Goal: Task Accomplishment & Management: Manage account settings

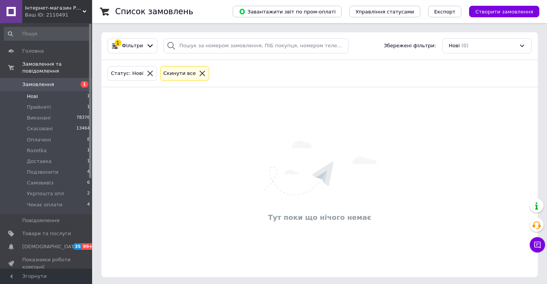
click at [38, 91] on li "Нові 1" at bounding box center [47, 96] width 94 height 11
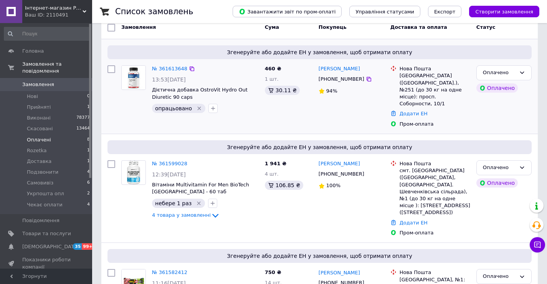
scroll to position [77, 0]
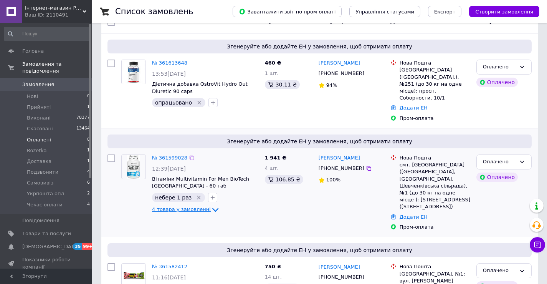
click at [184, 207] on span "4 товара у замовленні" at bounding box center [181, 210] width 59 height 6
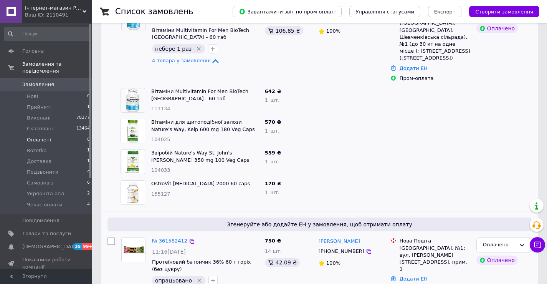
scroll to position [230, 0]
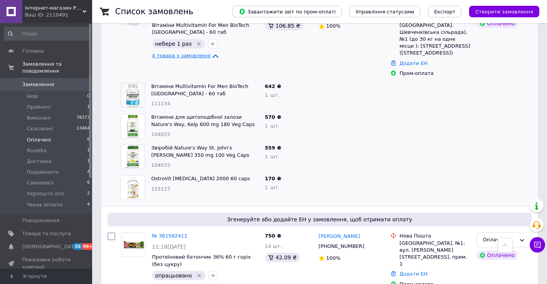
click at [199, 53] on span "4 товара у замовленні" at bounding box center [181, 56] width 59 height 6
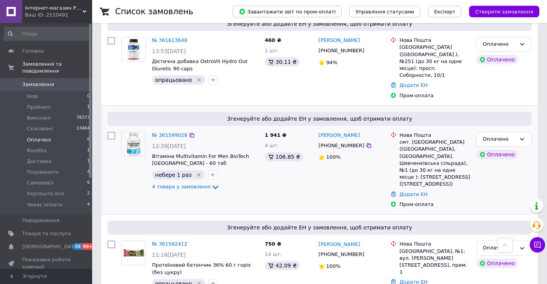
scroll to position [77, 0]
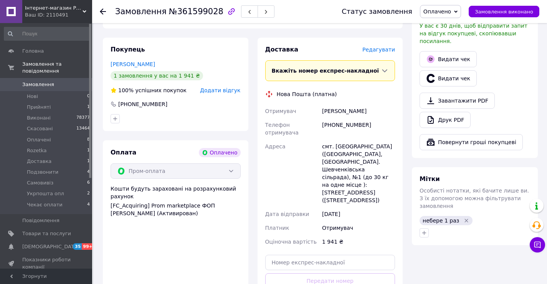
scroll to position [384, 0]
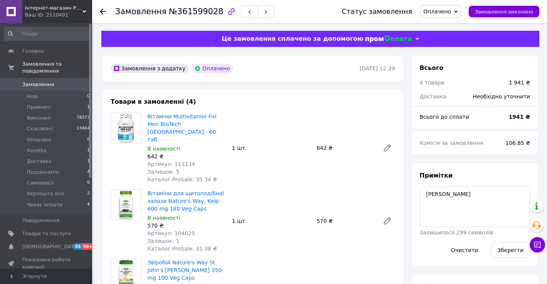
click at [513, 174] on div "Примітки Н Залишилося 299 символів Очистити Зберегти" at bounding box center [475, 214] width 111 height 86
click at [490, 194] on textarea "[PERSON_NAME]" at bounding box center [475, 206] width 111 height 41
type textarea "Н сигнал"
click at [507, 244] on button "Зберегти" at bounding box center [510, 249] width 39 height 15
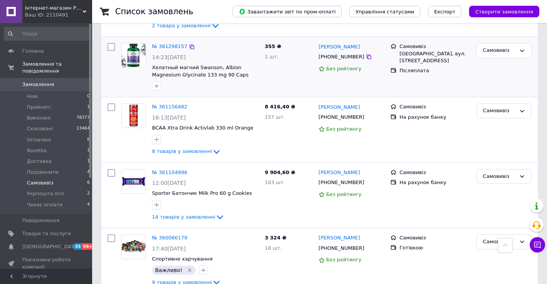
scroll to position [217, 0]
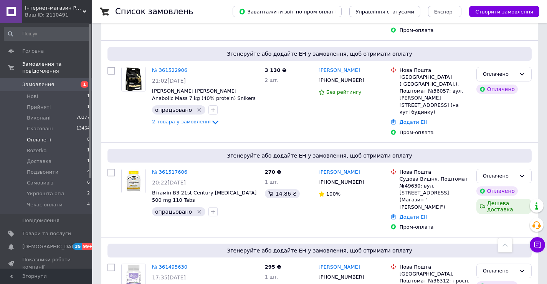
scroll to position [542, 0]
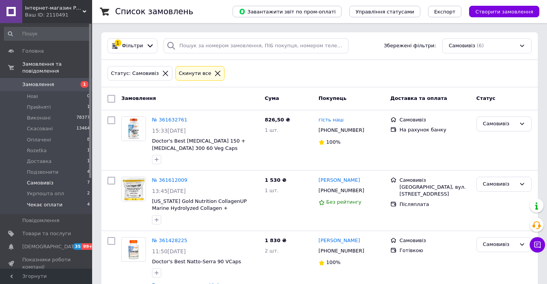
click at [45, 201] on span "Чекає оплати" at bounding box center [45, 204] width 36 height 7
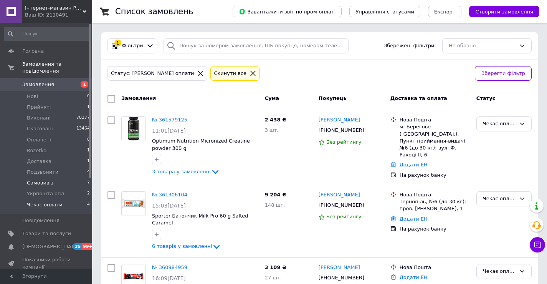
click at [43, 179] on span "Самовивіз" at bounding box center [40, 182] width 26 height 7
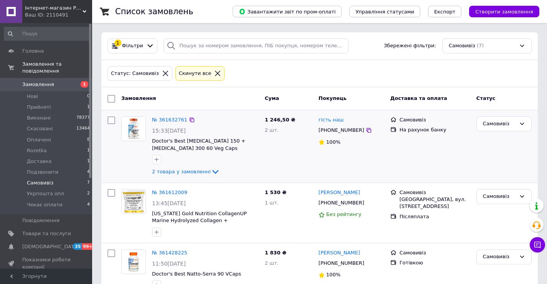
click at [512, 141] on div "Самовивіз" at bounding box center [504, 146] width 61 height 66
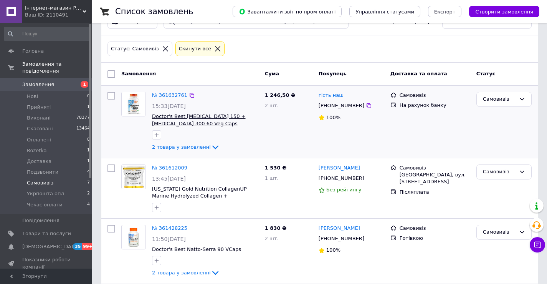
scroll to position [38, 0]
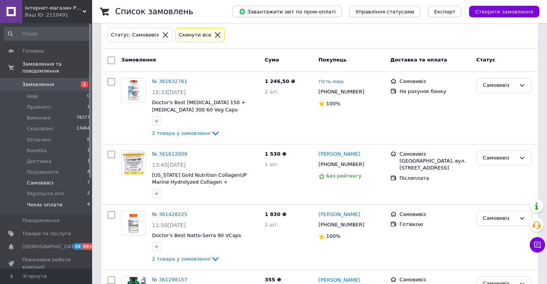
click at [51, 201] on span "Чекає оплати" at bounding box center [45, 204] width 36 height 7
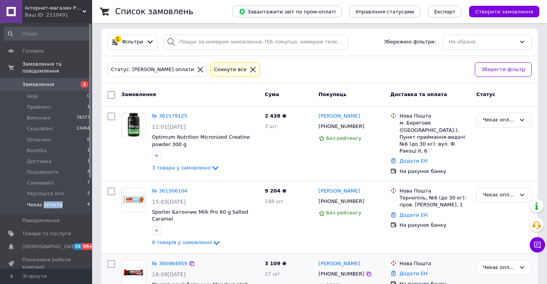
scroll to position [3, 0]
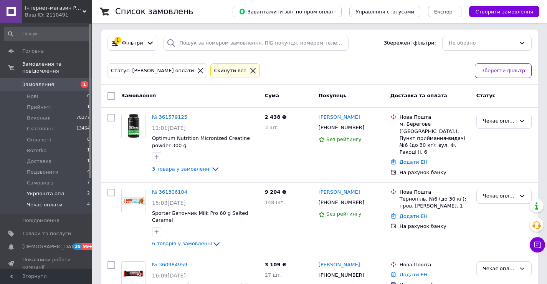
click at [59, 190] on span "Укрпошта опл" at bounding box center [45, 193] width 37 height 7
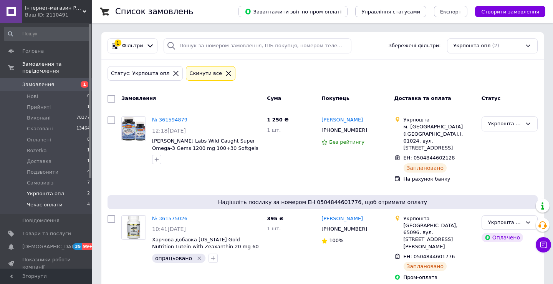
click at [56, 201] on span "Чекає оплати" at bounding box center [45, 204] width 36 height 7
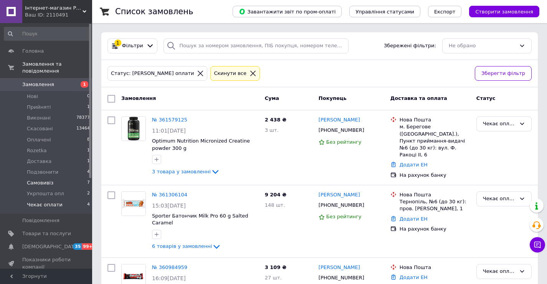
click at [62, 177] on li "Самовивіз 7" at bounding box center [47, 182] width 94 height 11
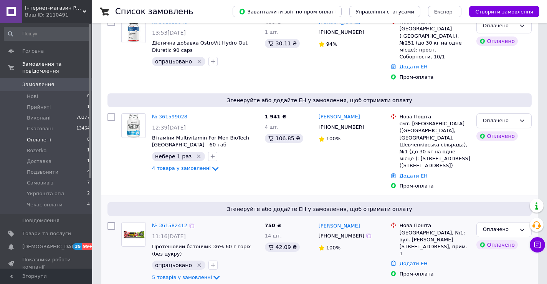
scroll to position [197, 0]
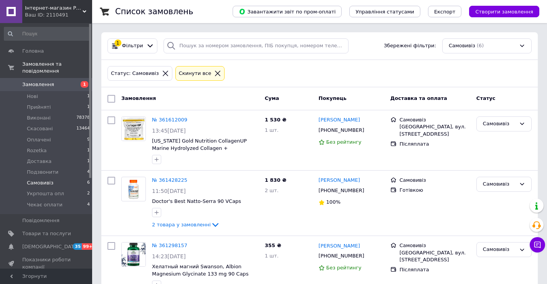
click at [45, 81] on span "Замовлення" at bounding box center [38, 84] width 32 height 7
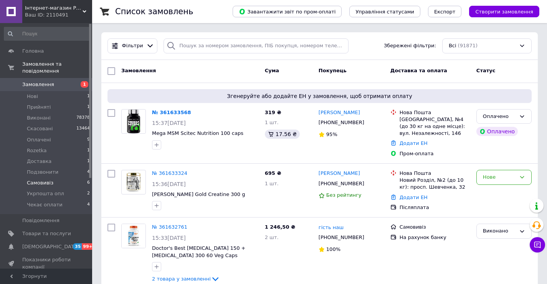
click at [53, 177] on li "Самовивіз 6" at bounding box center [47, 182] width 94 height 11
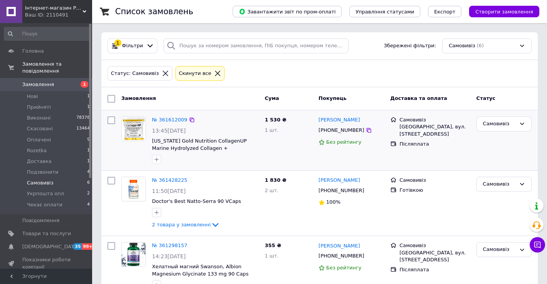
click at [510, 149] on div "Самовивіз" at bounding box center [504, 140] width 61 height 54
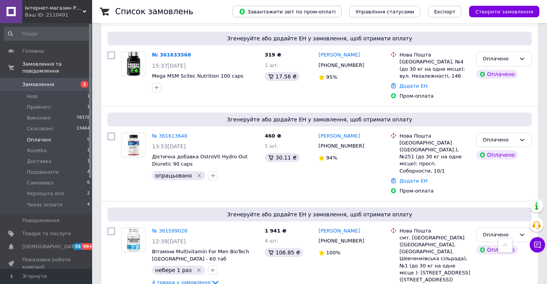
scroll to position [77, 0]
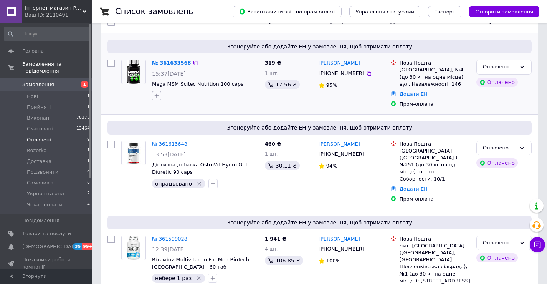
click at [157, 95] on icon "button" at bounding box center [157, 96] width 6 height 6
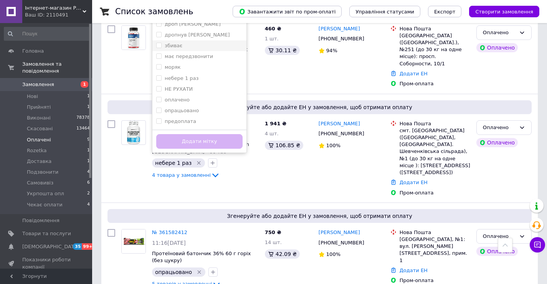
scroll to position [69, 0]
click at [194, 100] on label "опрацьовано" at bounding box center [182, 100] width 34 height 6
checkbox input "true"
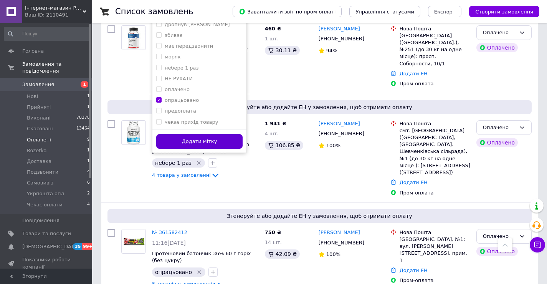
click at [197, 139] on button "Додати мітку" at bounding box center [199, 141] width 86 height 15
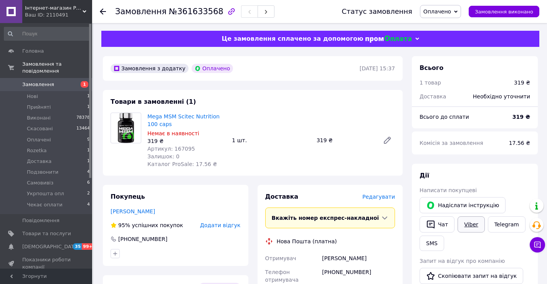
click at [472, 224] on link "Viber" at bounding box center [471, 224] width 27 height 16
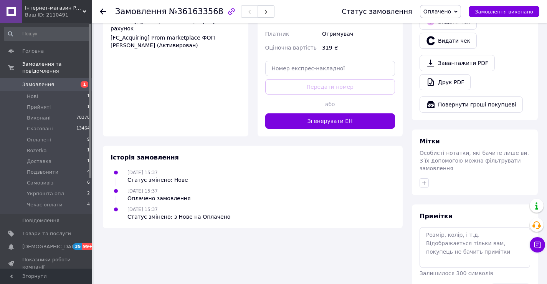
scroll to position [319, 0]
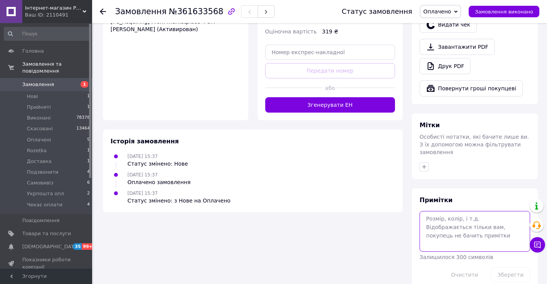
click at [469, 219] on textarea at bounding box center [475, 231] width 111 height 41
type textarea "Н"
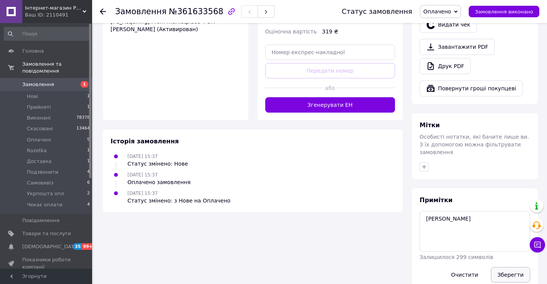
click at [500, 267] on button "Зберегти" at bounding box center [510, 274] width 39 height 15
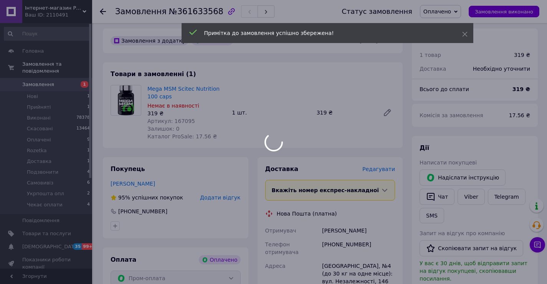
scroll to position [12, 0]
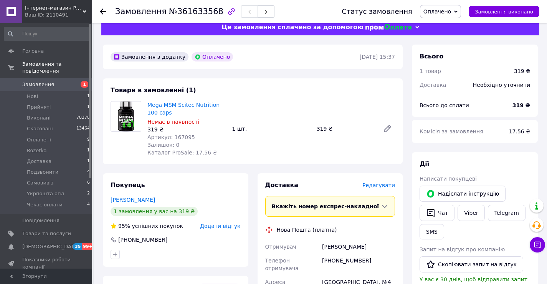
drag, startPoint x: 542, startPoint y: 151, endPoint x: 537, endPoint y: 150, distance: 5.1
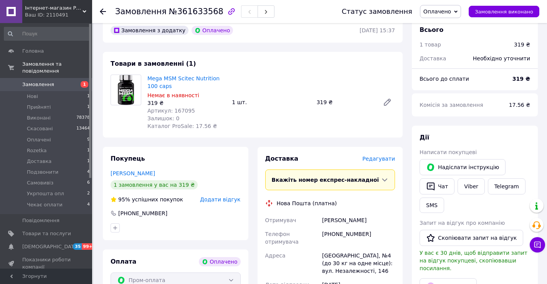
scroll to position [50, 0]
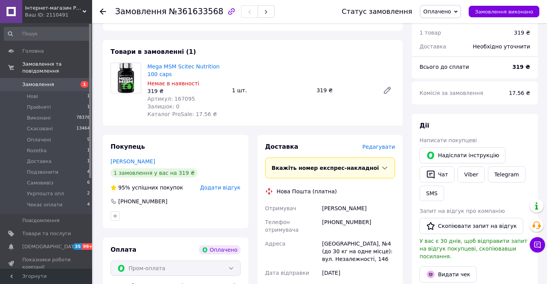
click at [528, 126] on div "Дії" at bounding box center [475, 125] width 111 height 9
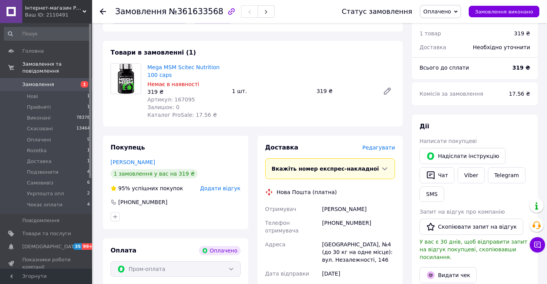
scroll to position [0, 0]
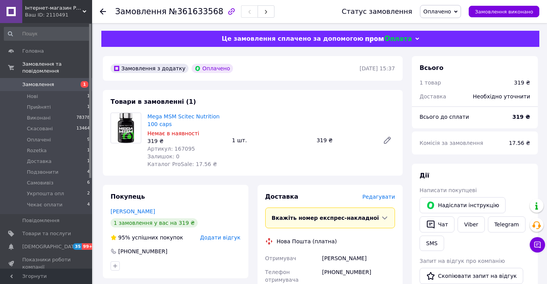
click at [178, 150] on span "Артикул: 167095" at bounding box center [171, 149] width 48 height 6
copy span "167095"
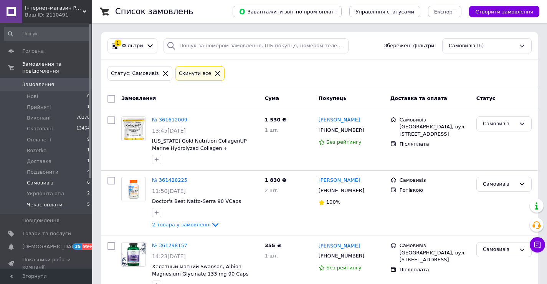
click at [48, 203] on li "Чекає оплати 5" at bounding box center [47, 206] width 94 height 15
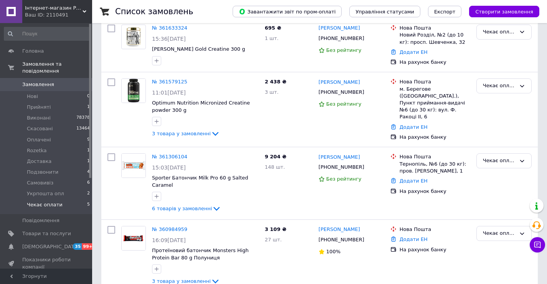
scroll to position [115, 0]
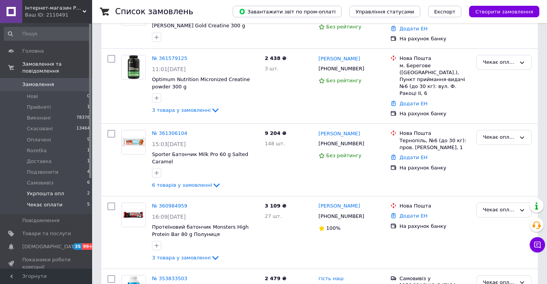
click at [53, 190] on span "Укрпошта опл" at bounding box center [45, 193] width 37 height 7
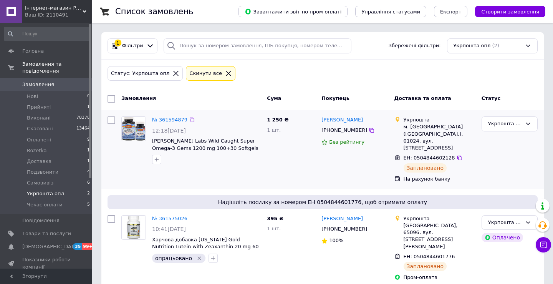
click at [521, 147] on div "Укрпошта опл" at bounding box center [510, 149] width 62 height 72
click at [50, 179] on span "Самовивіз" at bounding box center [40, 182] width 26 height 7
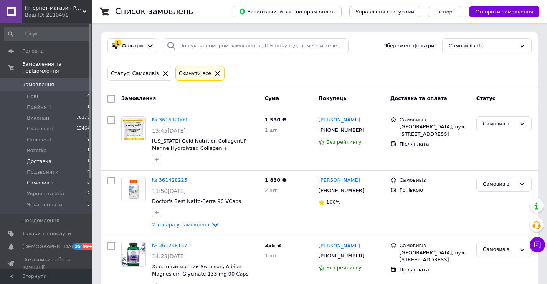
click at [50, 157] on li "Доставка 1" at bounding box center [47, 161] width 94 height 11
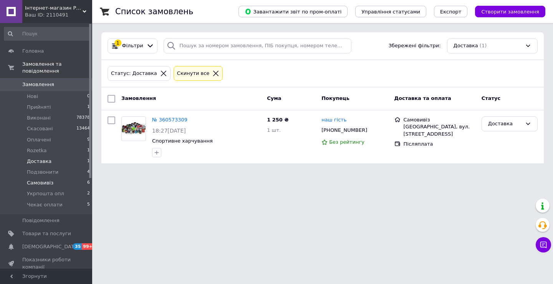
click at [40, 179] on span "Самовивіз" at bounding box center [40, 182] width 26 height 7
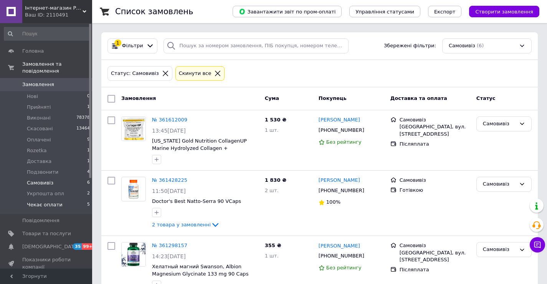
click at [60, 199] on li "Чекає оплати 5" at bounding box center [47, 206] width 94 height 15
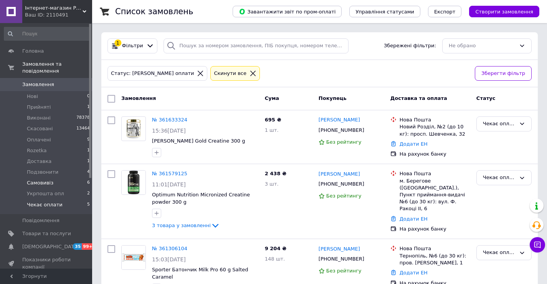
click at [46, 179] on span "Самовивіз" at bounding box center [40, 182] width 26 height 7
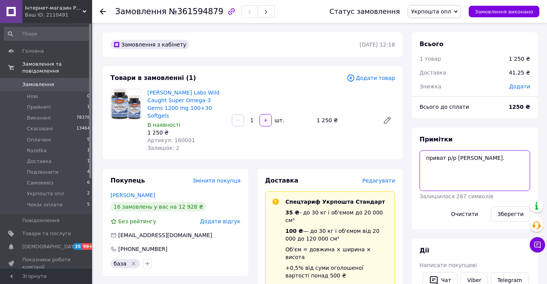
click at [455, 157] on textarea "приват р/р [PERSON_NAME]." at bounding box center [475, 170] width 111 height 41
type textarea "приват р/р [PERSON_NAME]."
click at [502, 212] on button "Зберегти" at bounding box center [510, 213] width 39 height 15
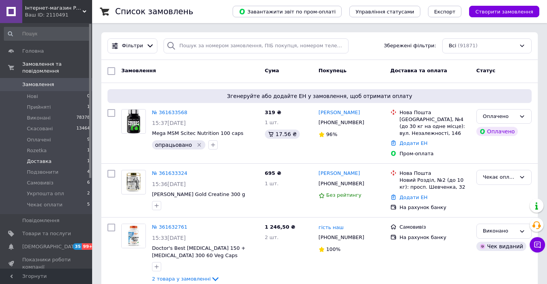
click at [35, 158] on span "Доставка" at bounding box center [39, 161] width 25 height 7
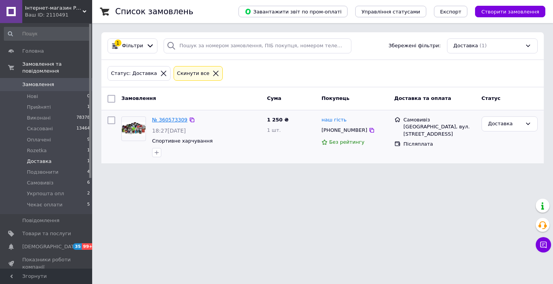
click at [155, 119] on link "№ 360573309" at bounding box center [169, 120] width 35 height 6
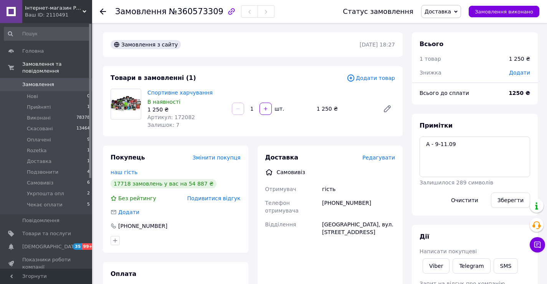
scroll to position [14, 0]
click at [375, 76] on span "Додати товар" at bounding box center [371, 78] width 48 height 8
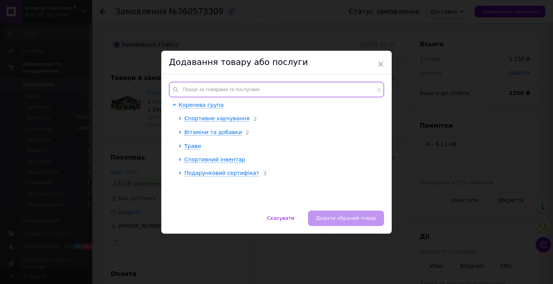
click at [259, 85] on input "text" at bounding box center [276, 89] width 215 height 15
paste input "144037"
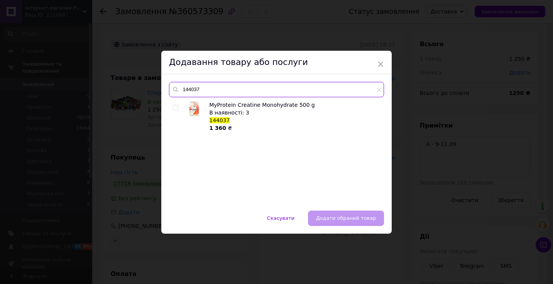
type input "144037"
click at [173, 107] on input "checkbox" at bounding box center [175, 107] width 5 height 5
checkbox input "true"
click at [338, 212] on button "Додати обраний товар" at bounding box center [346, 217] width 76 height 15
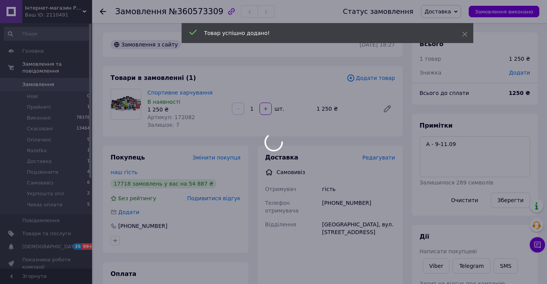
scroll to position [32, 0]
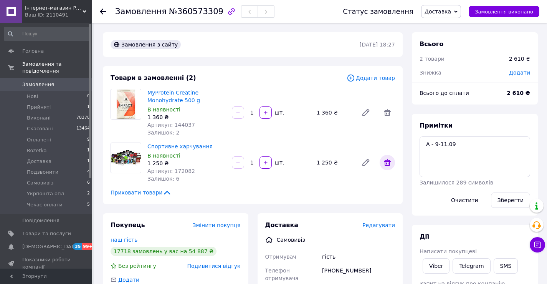
click at [384, 162] on icon at bounding box center [387, 162] width 9 height 9
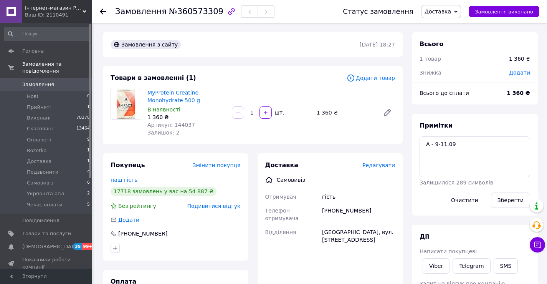
scroll to position [51, 0]
click at [383, 77] on span "Додати товар" at bounding box center [371, 78] width 48 height 8
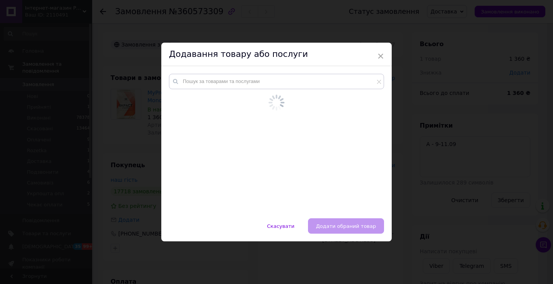
click at [266, 90] on div at bounding box center [276, 134] width 215 height 121
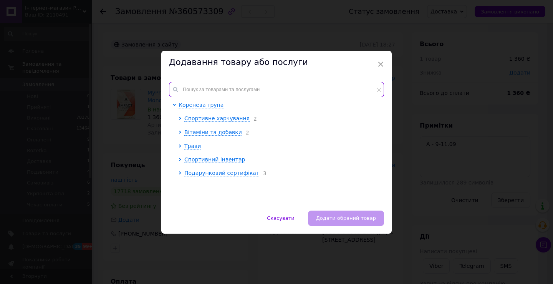
click at [221, 90] on input "text" at bounding box center [276, 89] width 215 height 15
paste input "144016"
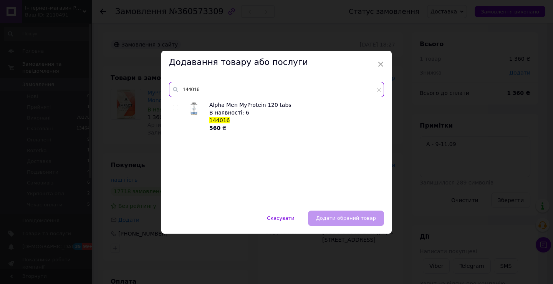
type input "144016"
click at [175, 108] on input "checkbox" at bounding box center [175, 107] width 5 height 5
checkbox input "true"
click at [337, 220] on span "Додати обраний товар" at bounding box center [346, 218] width 60 height 6
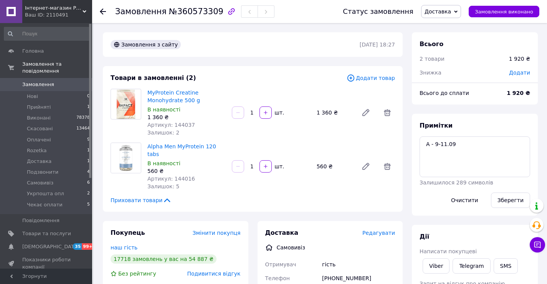
scroll to position [69, 0]
click at [386, 78] on span "Додати товар" at bounding box center [371, 78] width 48 height 8
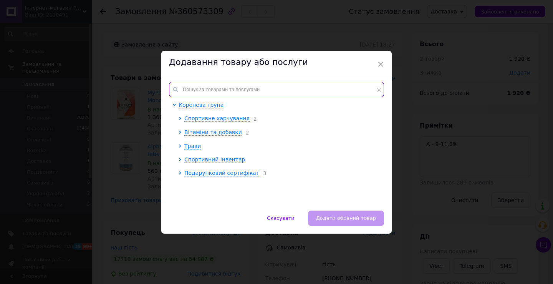
click at [275, 87] on input "text" at bounding box center [276, 89] width 215 height 15
paste input "144060"
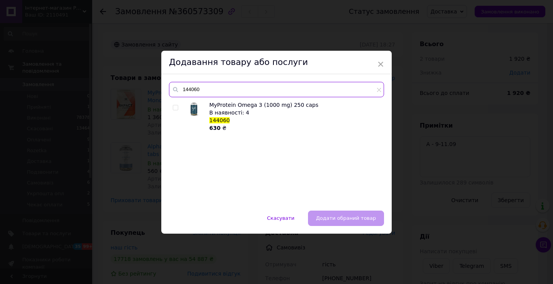
type input "144060"
click at [174, 107] on input "checkbox" at bounding box center [175, 107] width 5 height 5
checkbox input "true"
click at [350, 216] on span "Додати обраний товар" at bounding box center [346, 218] width 60 height 6
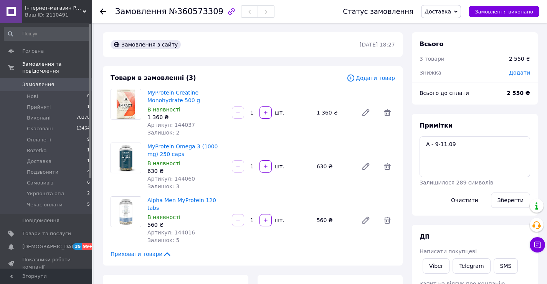
scroll to position [88, 0]
click at [359, 138] on div "Товари в замовленні (3) Додати товар MyProtein Creatine Monohydrate 500 g В ная…" at bounding box center [253, 165] width 300 height 199
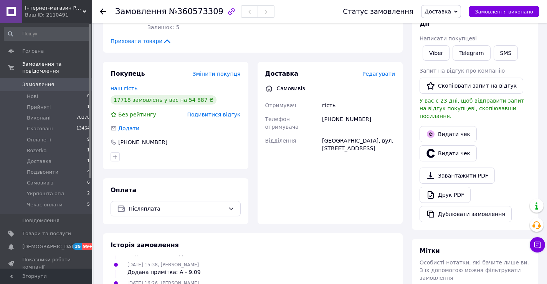
scroll to position [230, 0]
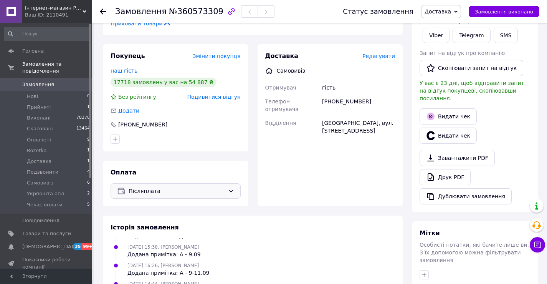
click at [230, 188] on icon at bounding box center [231, 191] width 6 height 6
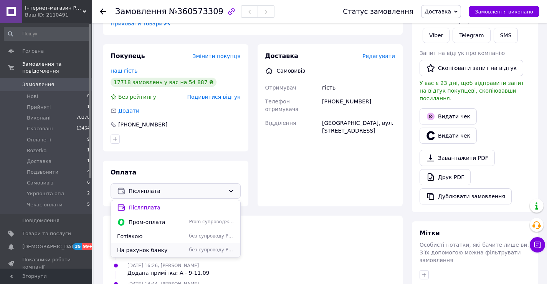
click at [186, 246] on span "На рахунок банку" at bounding box center [151, 250] width 69 height 8
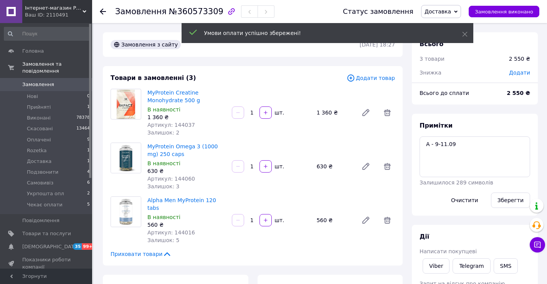
scroll to position [106, 0]
click at [465, 35] on icon at bounding box center [464, 33] width 5 height 5
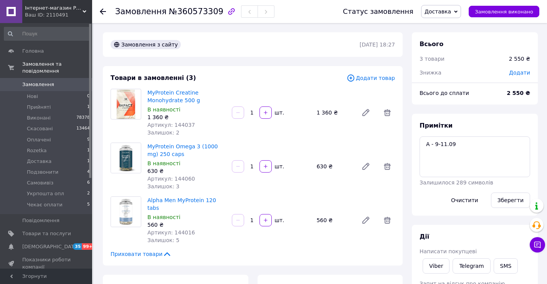
click at [459, 9] on span "Доставка" at bounding box center [441, 11] width 40 height 13
click at [454, 37] on li "Виконано" at bounding box center [444, 39] width 45 height 12
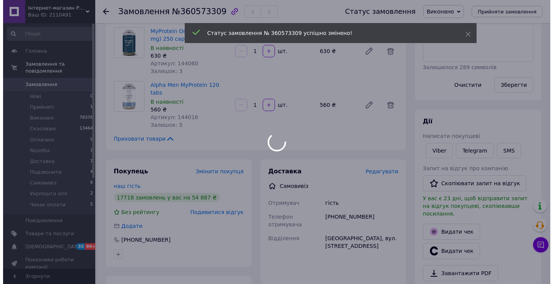
scroll to position [124, 0]
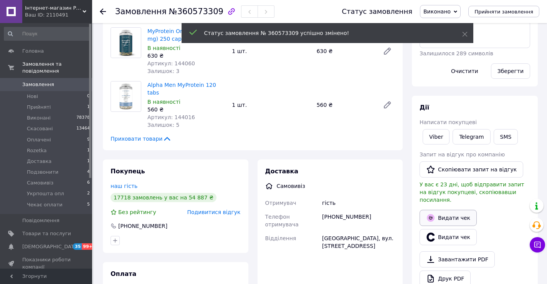
click at [451, 210] on button "Видати чек" at bounding box center [448, 218] width 57 height 16
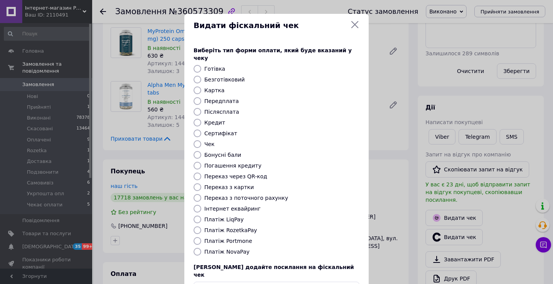
click at [218, 87] on label "Картка" at bounding box center [214, 90] width 20 height 6
click at [201, 86] on input "Картка" at bounding box center [198, 90] width 8 height 8
radio input "true"
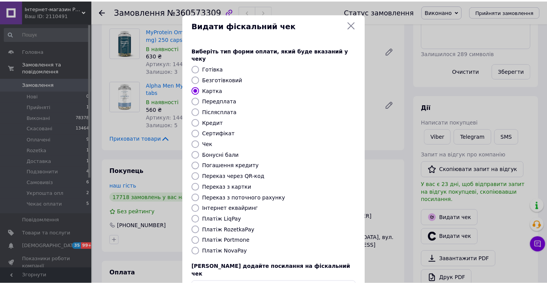
scroll to position [46, 0]
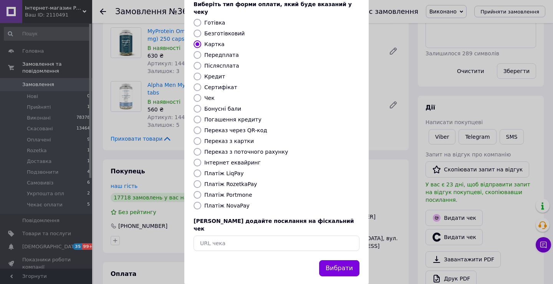
click at [336, 260] on button "Вибрати" at bounding box center [339, 268] width 40 height 17
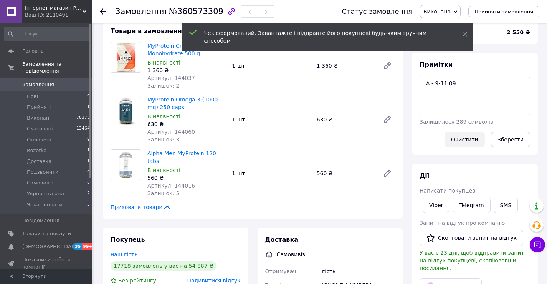
scroll to position [0, 0]
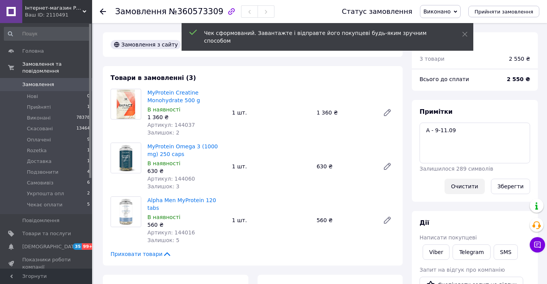
click at [477, 184] on button "Очистити" at bounding box center [465, 186] width 40 height 15
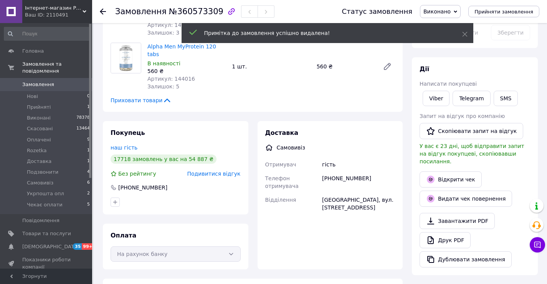
scroll to position [161, 0]
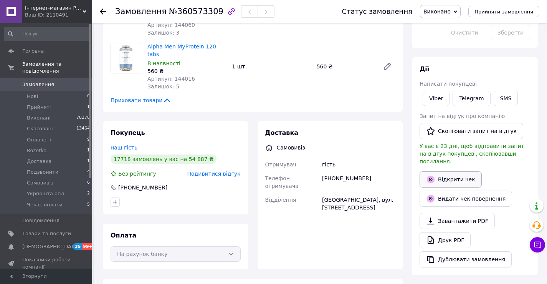
click at [461, 171] on link "Відкрити чек" at bounding box center [451, 179] width 62 height 16
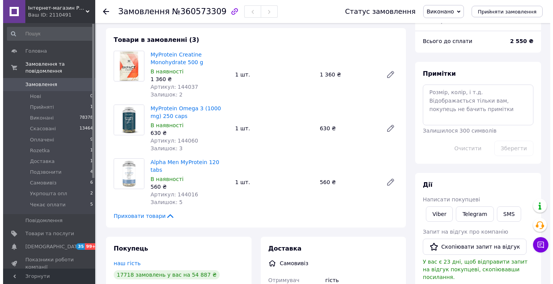
scroll to position [0, 0]
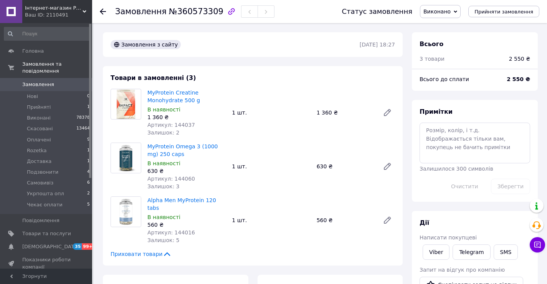
click at [182, 126] on span "Артикул: 144037" at bounding box center [171, 125] width 48 height 6
copy span "144037"
click at [181, 177] on span "Артикул: 144060" at bounding box center [171, 179] width 48 height 6
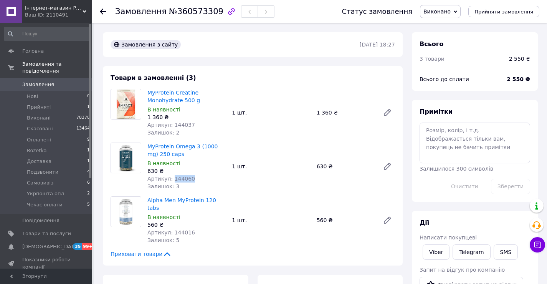
copy span "144060"
click at [181, 229] on span "Артикул: 144016" at bounding box center [171, 232] width 48 height 6
copy span "144016"
click at [64, 81] on span "Замовлення" at bounding box center [46, 84] width 49 height 7
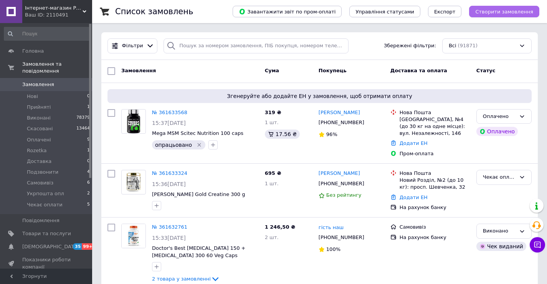
click at [493, 11] on span "Створити замовлення" at bounding box center [504, 12] width 58 height 6
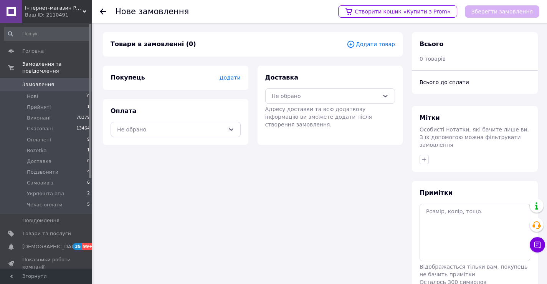
click at [379, 46] on span "Додати товар" at bounding box center [371, 44] width 48 height 8
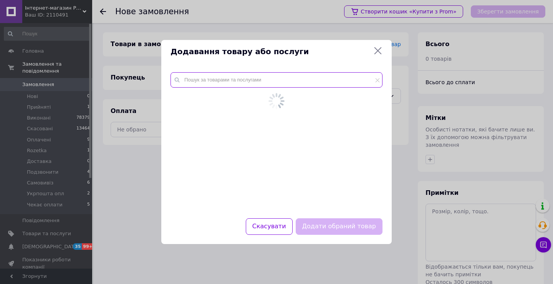
click at [282, 78] on input "text" at bounding box center [277, 79] width 212 height 15
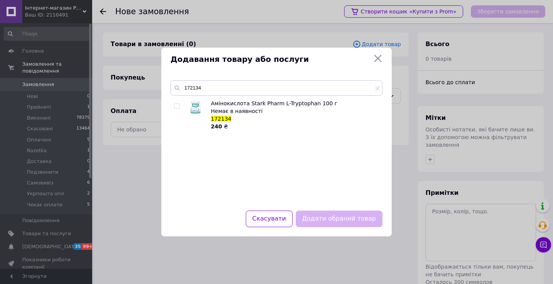
click at [219, 119] on span "172134" at bounding box center [221, 119] width 20 height 6
copy span "172134"
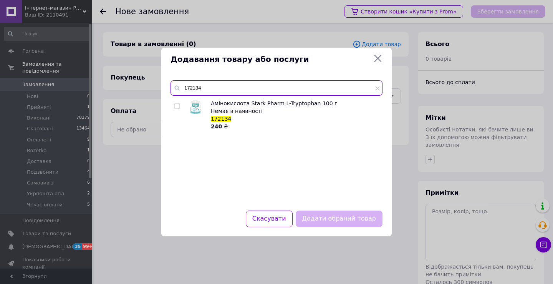
click at [295, 91] on input "172134" at bounding box center [277, 87] width 212 height 15
paste input "55253"
type input "155253"
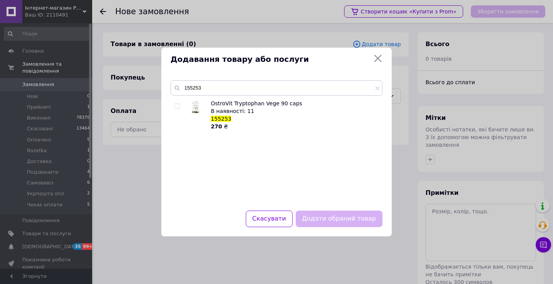
click at [178, 107] on input "checkbox" at bounding box center [176, 106] width 5 height 5
checkbox input "true"
click at [335, 220] on button "Додати обраний товар" at bounding box center [339, 218] width 87 height 17
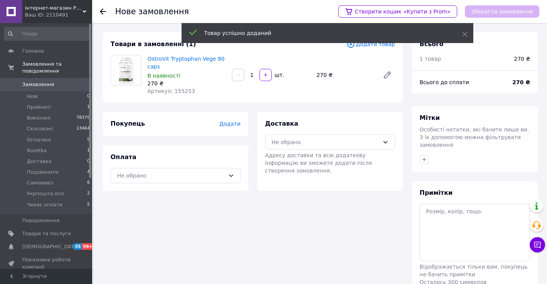
click at [366, 45] on span "Додати товар" at bounding box center [371, 44] width 48 height 8
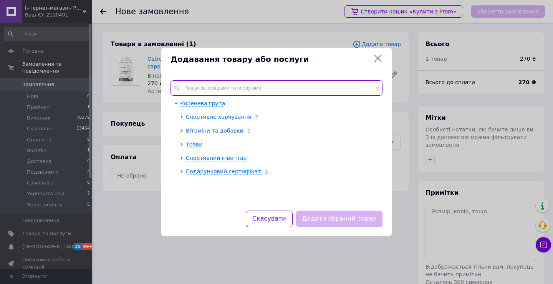
click at [322, 89] on input "text" at bounding box center [277, 87] width 212 height 15
paste input "172072"
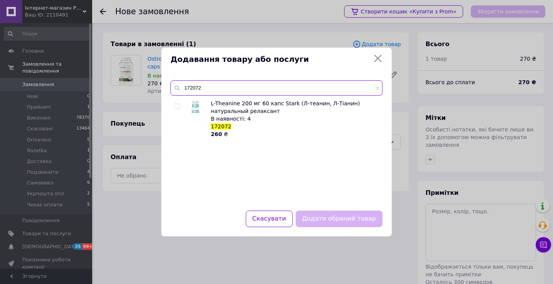
type input "172072"
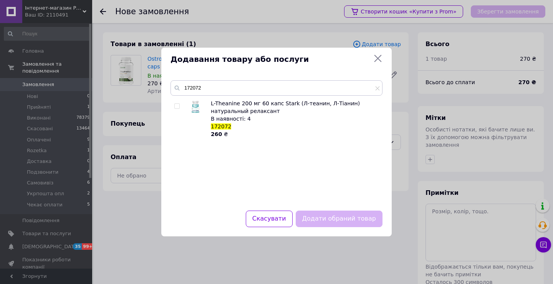
click at [177, 106] on input "checkbox" at bounding box center [176, 106] width 5 height 5
checkbox input "true"
click at [329, 220] on button "Додати обраний товар" at bounding box center [339, 218] width 87 height 17
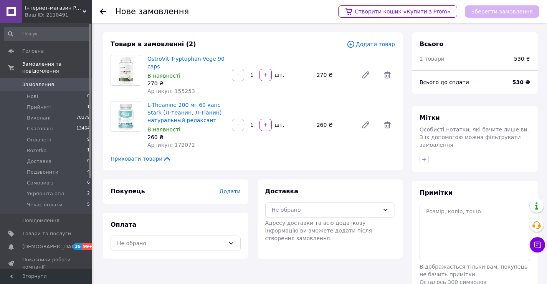
click at [374, 47] on span "Додати товар" at bounding box center [371, 44] width 48 height 8
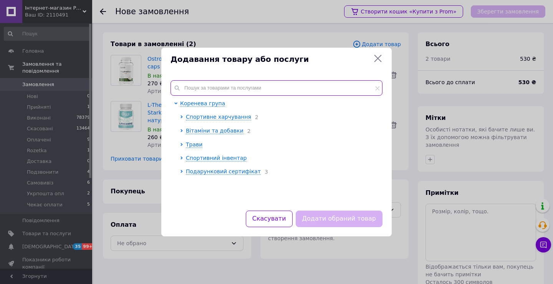
click at [276, 83] on input "text" at bounding box center [277, 87] width 212 height 15
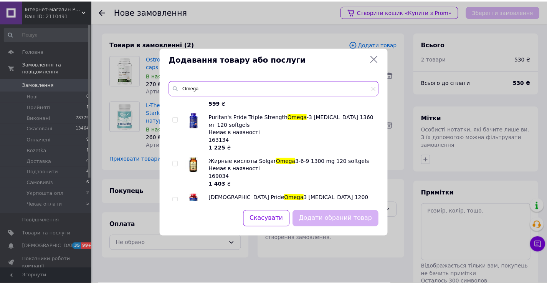
scroll to position [1513, 0]
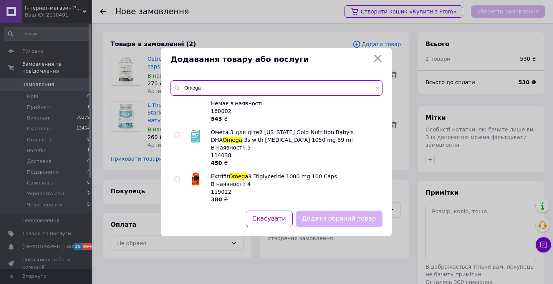
type input "Omega"
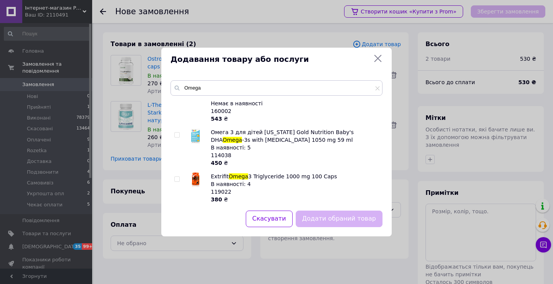
click at [178, 177] on input "checkbox" at bounding box center [176, 179] width 5 height 5
checkbox input "true"
click at [331, 215] on button "Додати обраний товар" at bounding box center [339, 218] width 87 height 17
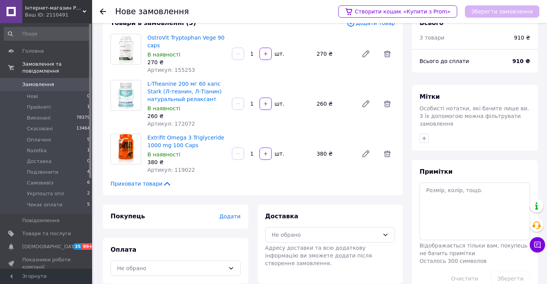
scroll to position [33, 0]
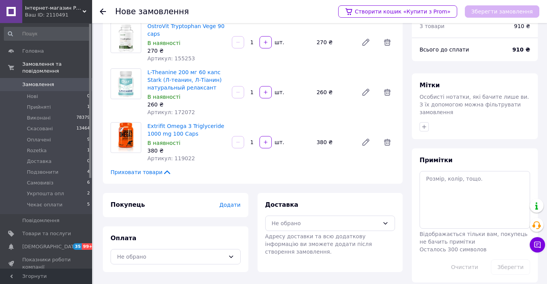
click at [232, 203] on span "Додати" at bounding box center [229, 205] width 21 height 6
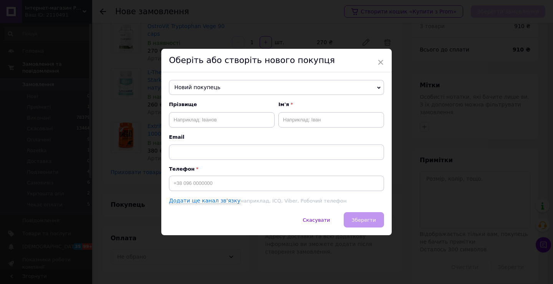
click at [241, 88] on span "Новий покупець" at bounding box center [276, 87] width 215 height 15
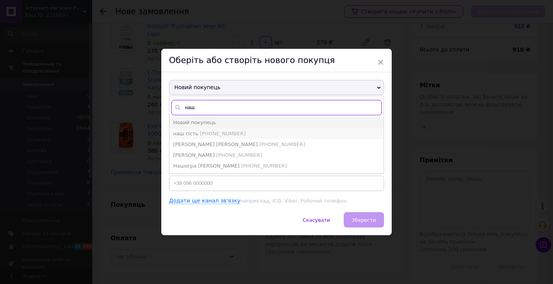
type input "наш"
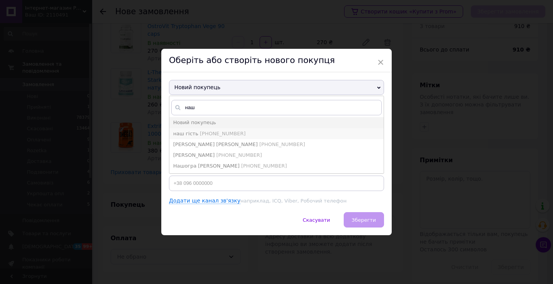
click at [214, 134] on span "+380661181375" at bounding box center [223, 134] width 46 height 6
type input "наш гість"
type input "+380661181375"
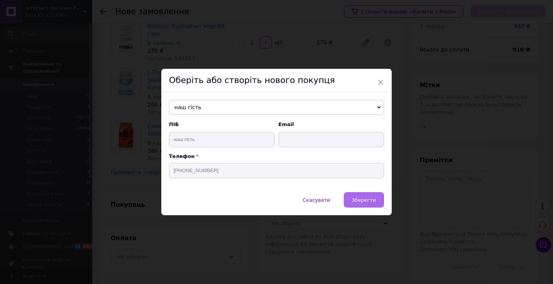
click at [366, 195] on button "Зберегти" at bounding box center [364, 199] width 40 height 15
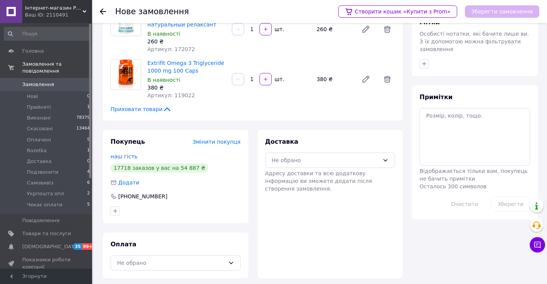
scroll to position [99, 0]
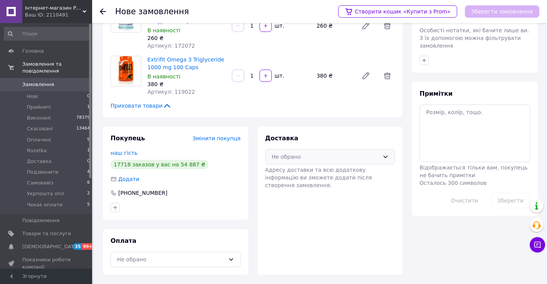
click at [303, 158] on div "Не обрано" at bounding box center [326, 156] width 108 height 8
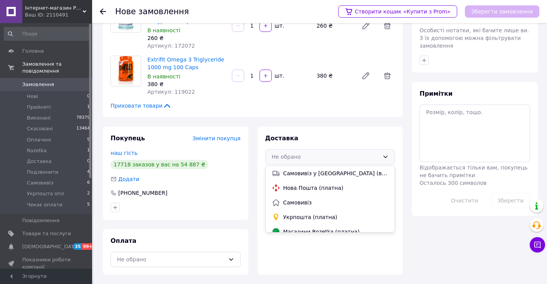
click at [301, 200] on span "Самовивіз" at bounding box center [336, 203] width 106 height 8
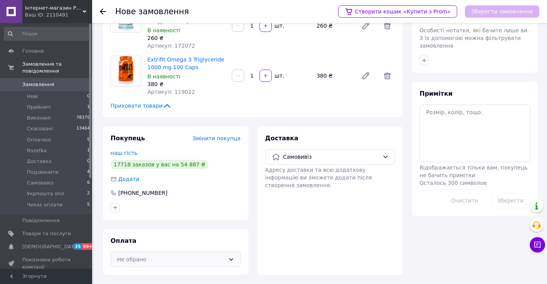
click at [232, 255] on div "Не обрано" at bounding box center [176, 259] width 130 height 15
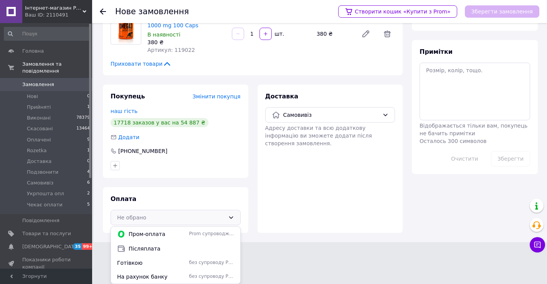
click at [195, 277] on span "без супроводу Prom" at bounding box center [211, 276] width 45 height 7
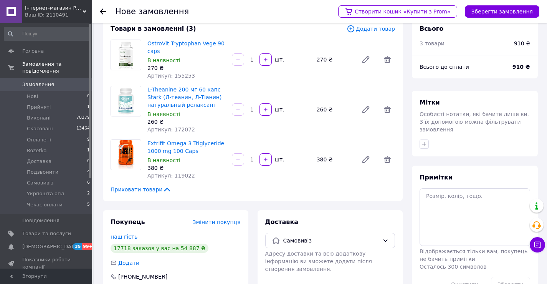
scroll to position [0, 0]
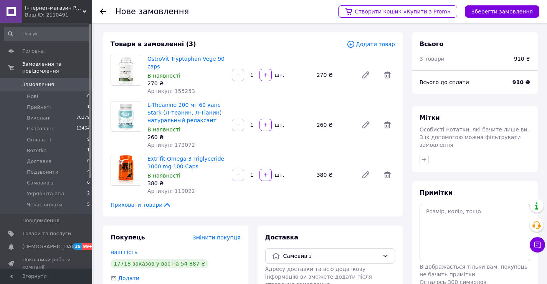
click at [372, 43] on span "Додати товар" at bounding box center [371, 44] width 48 height 8
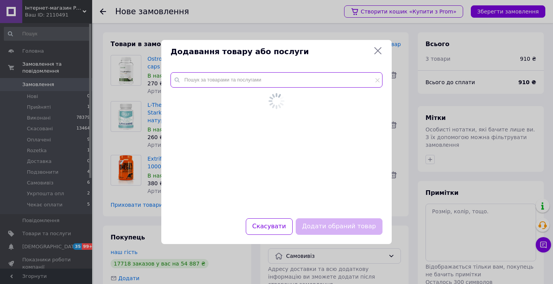
click at [228, 84] on input "text" at bounding box center [277, 79] width 212 height 15
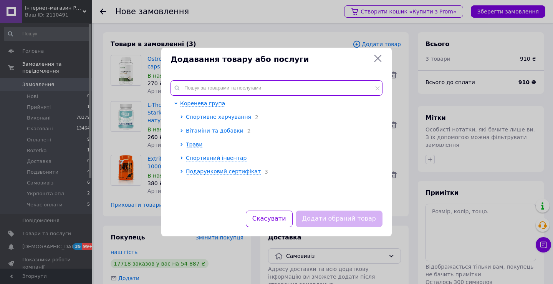
paste input "174021"
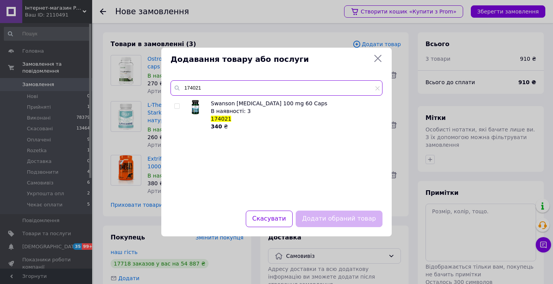
type input "174021"
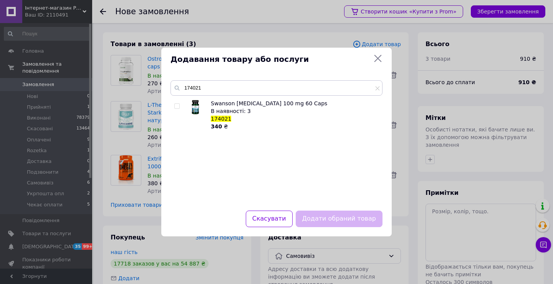
click at [179, 106] on input "checkbox" at bounding box center [176, 106] width 5 height 5
checkbox input "true"
click at [335, 219] on button "Додати обраний товар" at bounding box center [339, 218] width 87 height 17
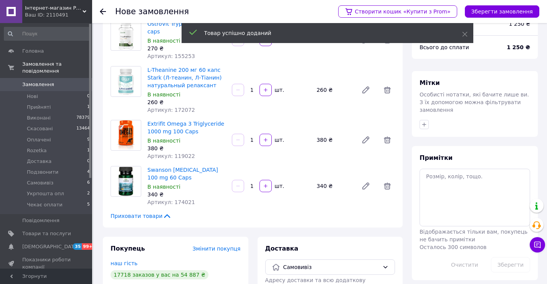
scroll to position [137, 0]
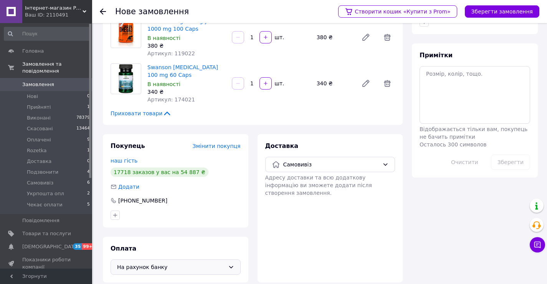
click at [222, 263] on span "На рахунок банку" at bounding box center [171, 267] width 108 height 8
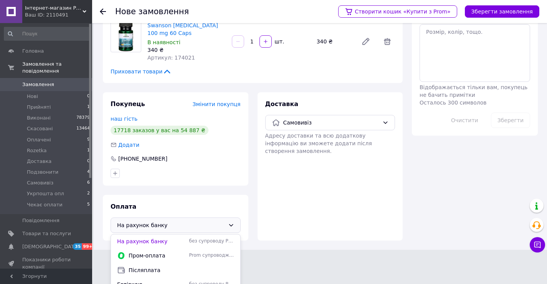
click at [193, 281] on span "без супроводу Prom" at bounding box center [211, 284] width 45 height 7
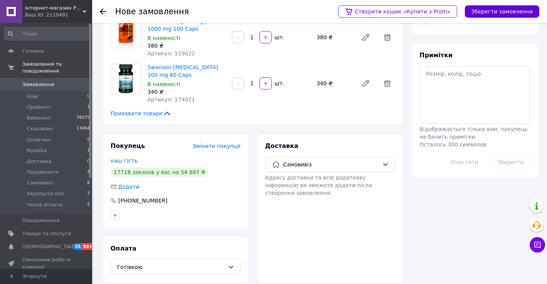
click at [510, 12] on button "Зберегти замовлення" at bounding box center [502, 11] width 75 height 12
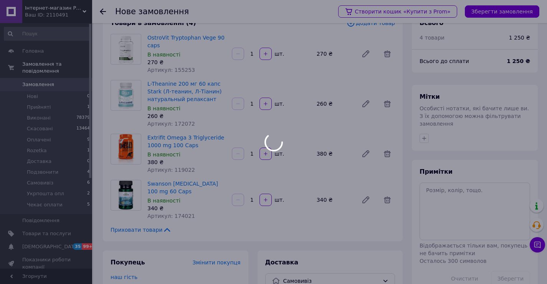
scroll to position [0, 0]
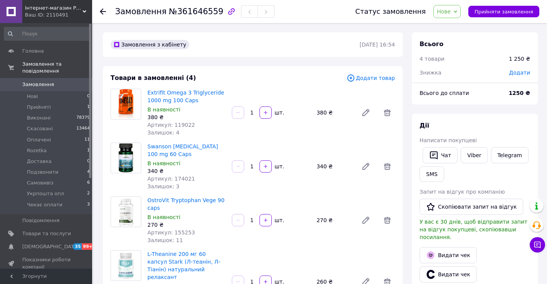
click at [451, 14] on span "Нове" at bounding box center [444, 11] width 14 height 6
click at [460, 36] on li "Виконано" at bounding box center [456, 39] width 45 height 12
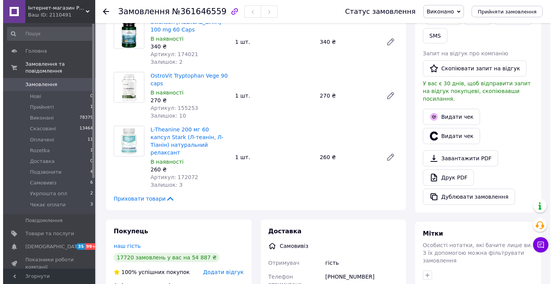
scroll to position [38, 0]
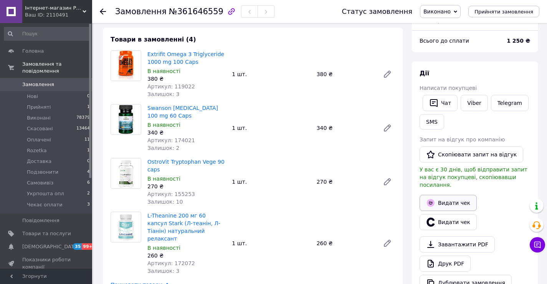
click at [443, 195] on button "Видати чек" at bounding box center [448, 203] width 57 height 16
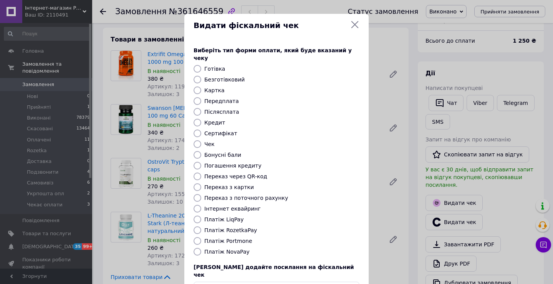
click at [205, 66] on label "Готівка" at bounding box center [214, 69] width 21 height 6
click at [201, 65] on input "Готівка" at bounding box center [198, 69] width 8 height 8
radio input "true"
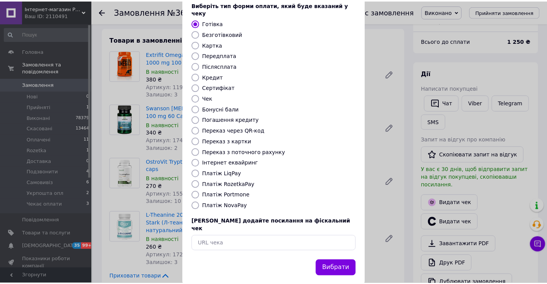
scroll to position [46, 0]
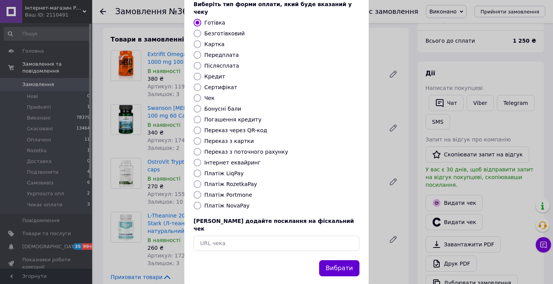
click at [338, 260] on button "Вибрати" at bounding box center [339, 268] width 40 height 17
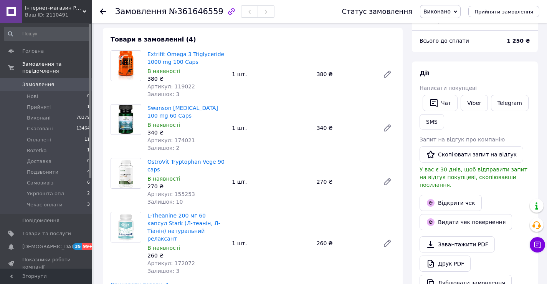
click at [182, 86] on span "Артикул: 119022" at bounding box center [171, 86] width 48 height 6
copy span "119022"
click at [180, 86] on span "Артикул: 119022" at bounding box center [171, 86] width 48 height 6
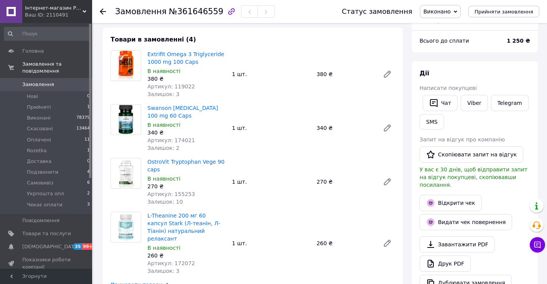
click at [177, 137] on span "Артикул: 174021" at bounding box center [171, 140] width 48 height 6
copy span "174021"
click at [178, 191] on span "Артикул: 155253" at bounding box center [171, 194] width 48 height 6
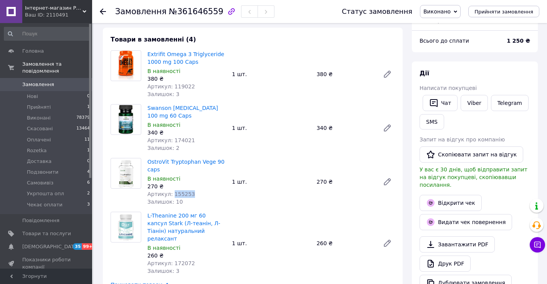
copy span "155253"
click at [177, 260] on span "Артикул: 172072" at bounding box center [171, 263] width 48 height 6
copy span "172072"
click at [309, 156] on div "OstroVit Tryptophan Vege 90 caps В наявності 270 ₴ Артикул: 155253 Залишок: 10 …" at bounding box center [271, 181] width 254 height 51
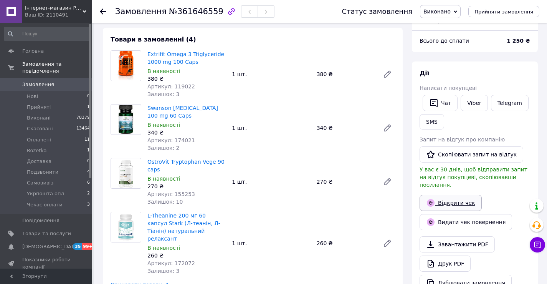
click at [457, 196] on link "Відкрити чек" at bounding box center [451, 203] width 62 height 16
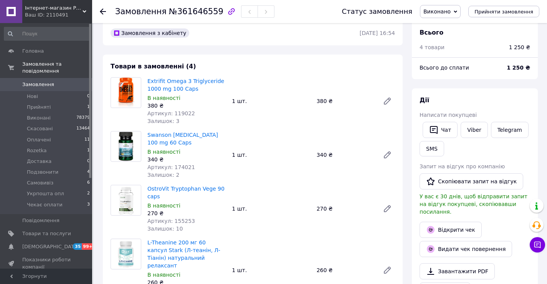
scroll to position [0, 0]
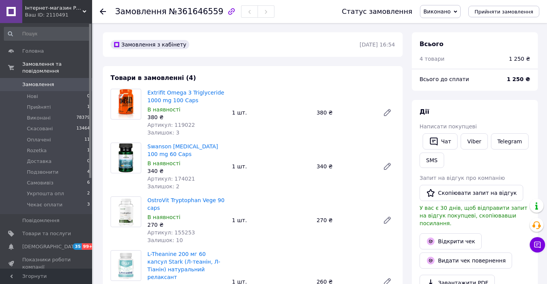
click at [71, 81] on span "Замовлення" at bounding box center [46, 84] width 49 height 7
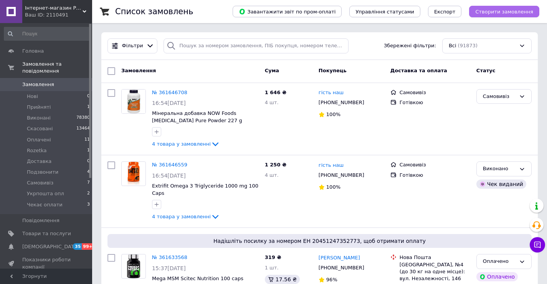
click at [490, 14] on span "Створити замовлення" at bounding box center [504, 12] width 58 height 6
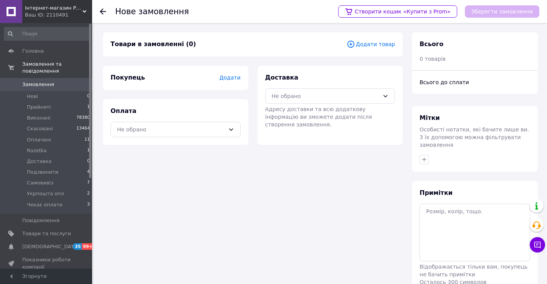
click at [378, 45] on span "Додати товар" at bounding box center [371, 44] width 48 height 8
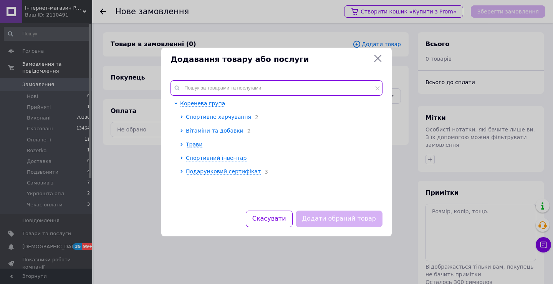
click at [231, 89] on input "text" at bounding box center [277, 87] width 212 height 15
paste input "157092"
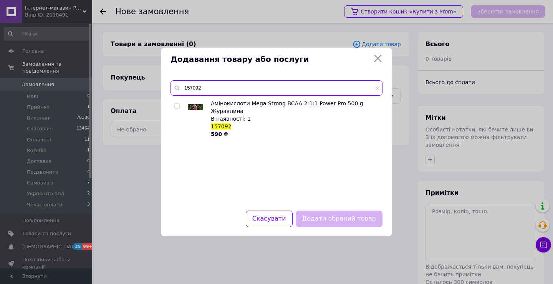
type input "157092"
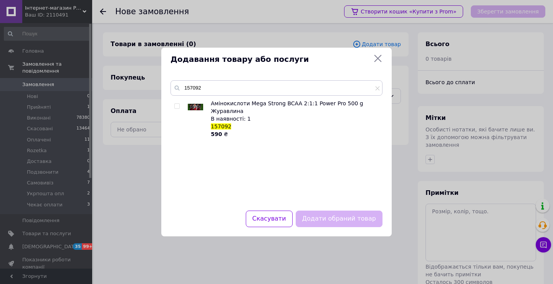
click at [177, 106] on input "checkbox" at bounding box center [176, 106] width 5 height 5
checkbox input "true"
click at [325, 216] on button "Додати обраний товар" at bounding box center [339, 218] width 87 height 17
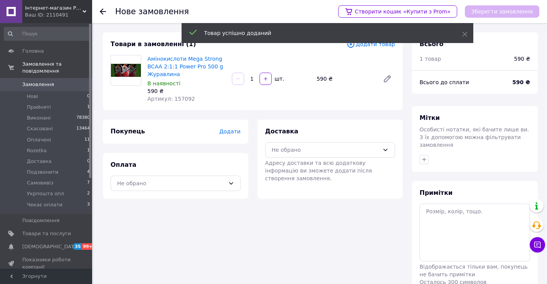
click at [236, 131] on span "Додати" at bounding box center [229, 131] width 21 height 6
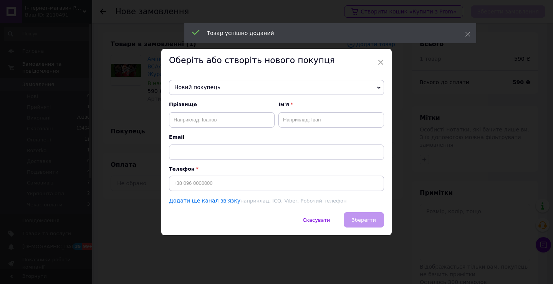
click at [241, 86] on span "Новий покупець" at bounding box center [276, 87] width 215 height 15
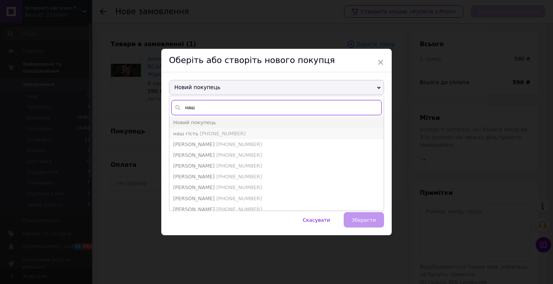
type input "наш"
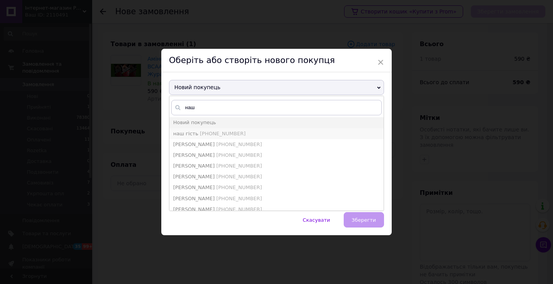
type input "наш гість"
type input "+380661181375"
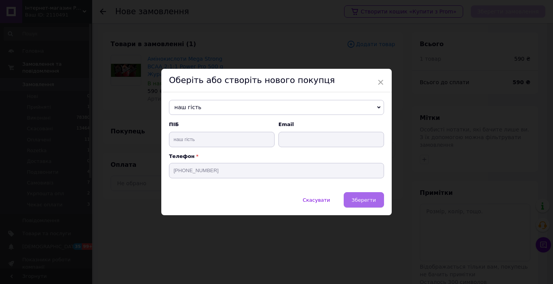
click at [354, 198] on span "Зберегти" at bounding box center [364, 200] width 24 height 6
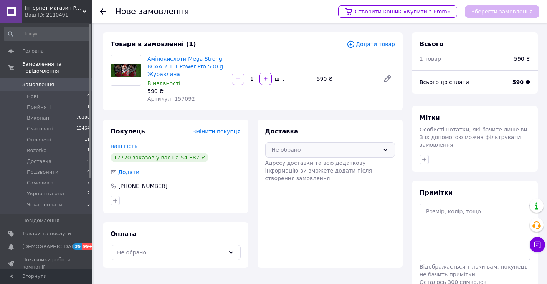
click at [298, 149] on div "Не обрано" at bounding box center [326, 150] width 108 height 8
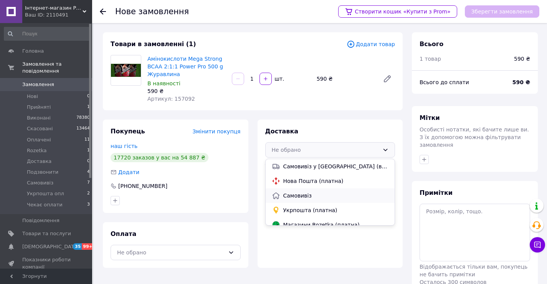
click at [298, 197] on span "Самовивіз" at bounding box center [336, 196] width 106 height 8
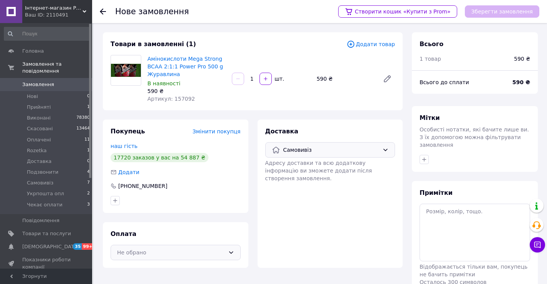
click at [232, 249] on icon at bounding box center [231, 252] width 6 height 6
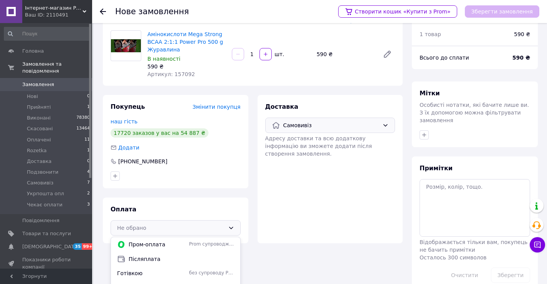
scroll to position [35, 0]
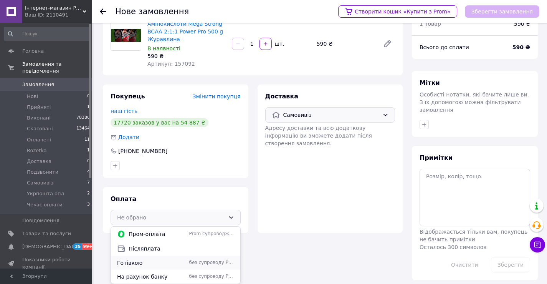
click at [180, 261] on span "Готівкою" at bounding box center [151, 263] width 69 height 8
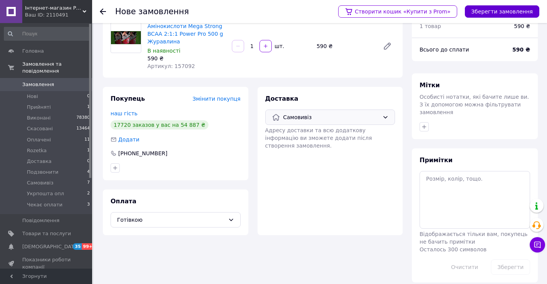
click at [484, 9] on button "Зберегти замовлення" at bounding box center [502, 11] width 75 height 12
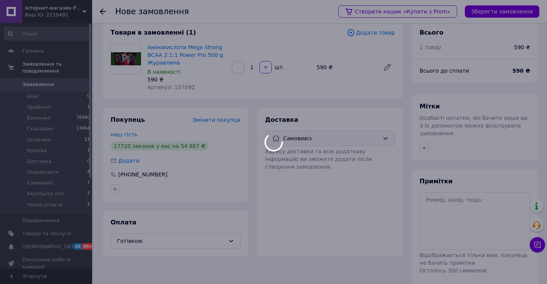
scroll to position [0, 0]
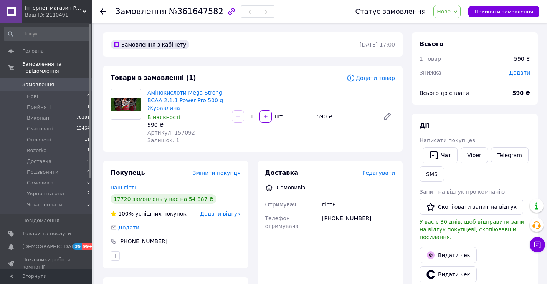
click at [449, 12] on span "Нове" at bounding box center [444, 11] width 14 height 6
click at [459, 36] on li "Виконано" at bounding box center [456, 39] width 45 height 12
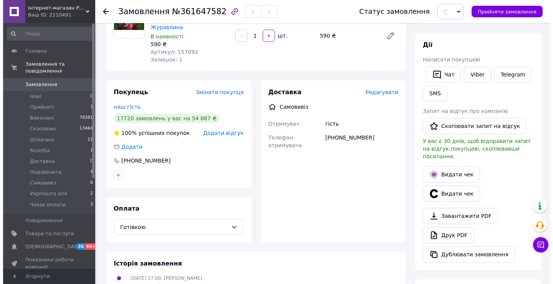
scroll to position [115, 0]
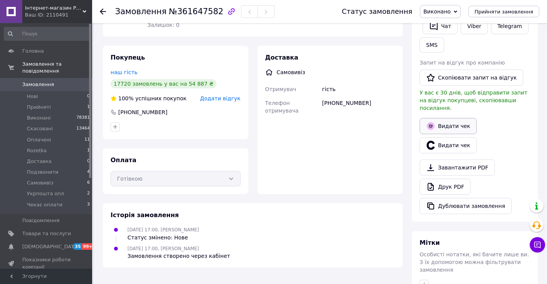
click at [443, 118] on button "Видати чек" at bounding box center [448, 126] width 57 height 16
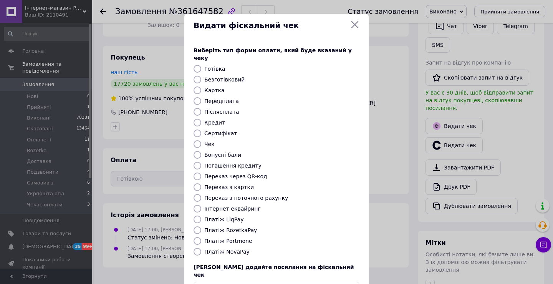
click at [207, 66] on label "Готівка" at bounding box center [214, 69] width 21 height 6
click at [201, 65] on input "Готівка" at bounding box center [198, 69] width 8 height 8
radio input "true"
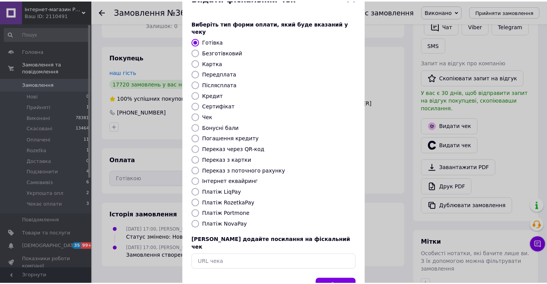
scroll to position [38, 0]
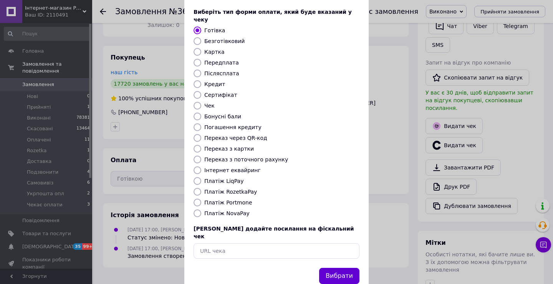
drag, startPoint x: 334, startPoint y: 266, endPoint x: 335, endPoint y: 260, distance: 5.9
click at [334, 268] on button "Вибрати" at bounding box center [339, 276] width 40 height 17
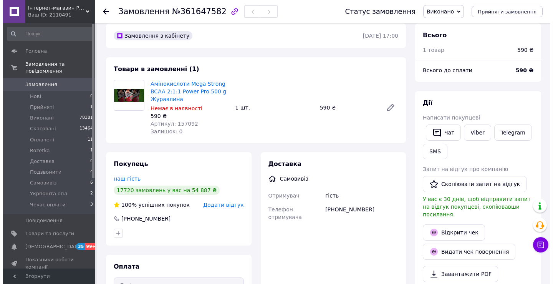
scroll to position [0, 0]
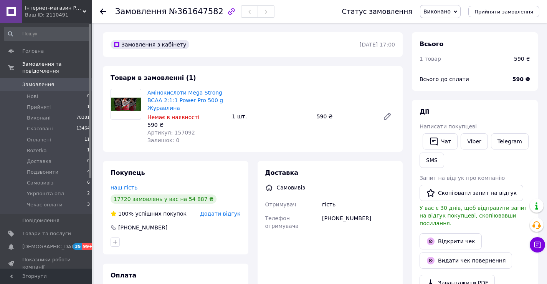
click at [179, 132] on span "Артикул: 157092" at bounding box center [171, 132] width 48 height 6
copy span "157092"
click at [61, 81] on span "Замовлення" at bounding box center [46, 84] width 49 height 7
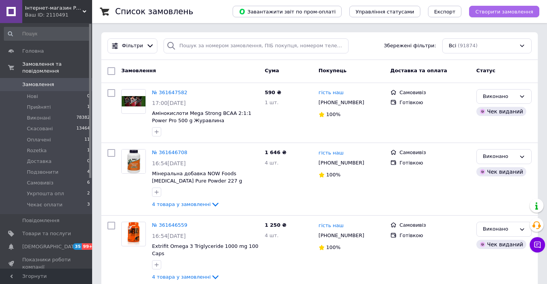
click at [519, 9] on span "Створити замовлення" at bounding box center [504, 12] width 58 height 6
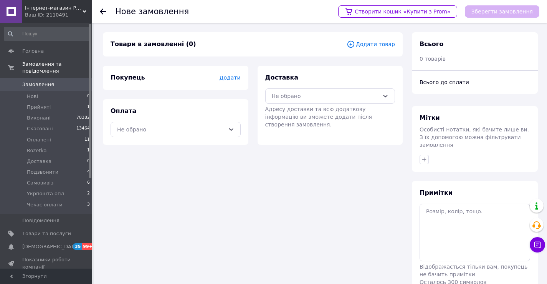
click at [368, 42] on span "Додати товар" at bounding box center [371, 44] width 48 height 8
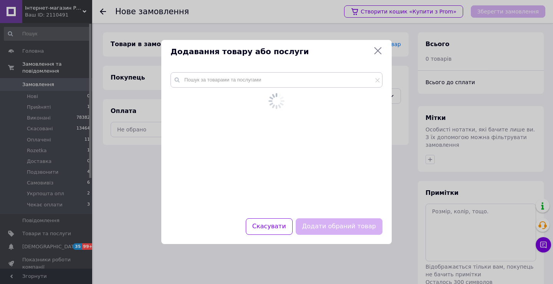
click at [244, 88] on div at bounding box center [277, 132] width 212 height 121
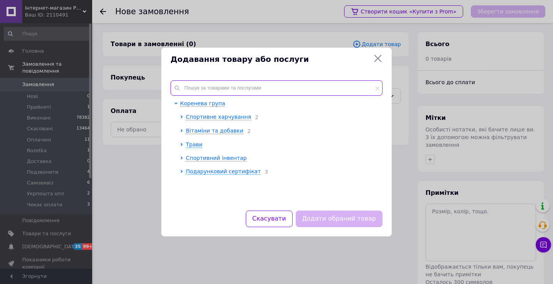
click at [245, 86] on input "text" at bounding box center [277, 87] width 212 height 15
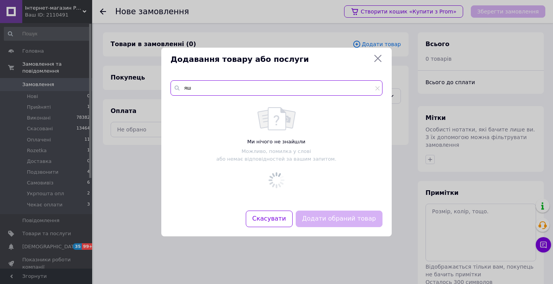
type input "я"
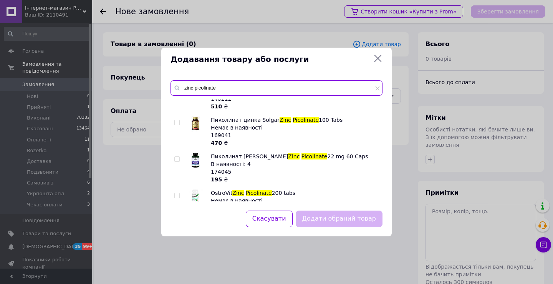
scroll to position [192, 0]
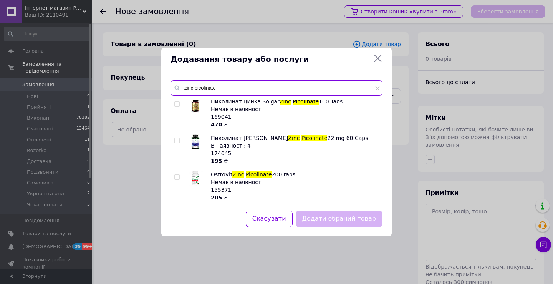
type input "zinc picolinate"
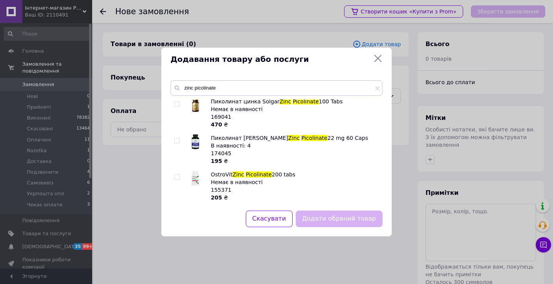
click at [176, 138] on input "checkbox" at bounding box center [176, 140] width 5 height 5
checkbox input "true"
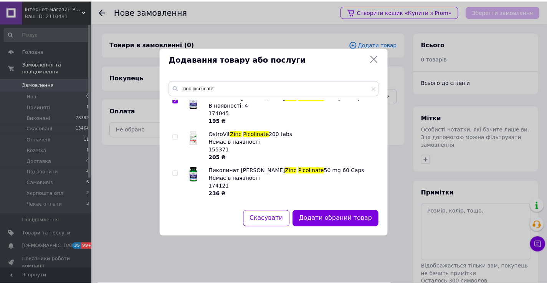
scroll to position [219, 0]
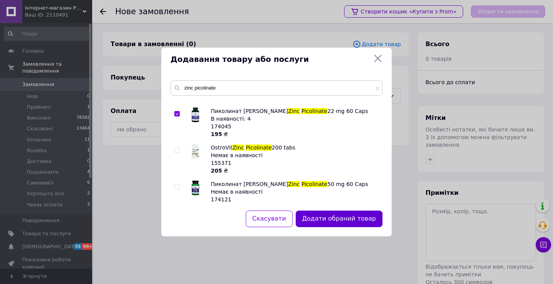
click at [348, 220] on button "Додати обраний товар" at bounding box center [339, 218] width 87 height 17
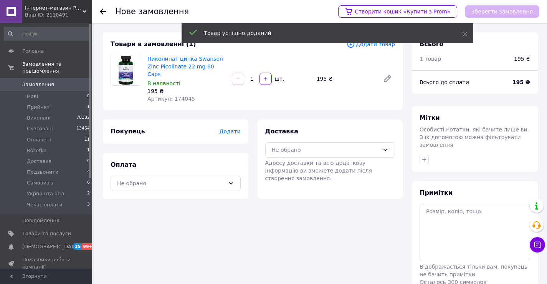
click at [368, 45] on span "Додати товар" at bounding box center [371, 44] width 48 height 8
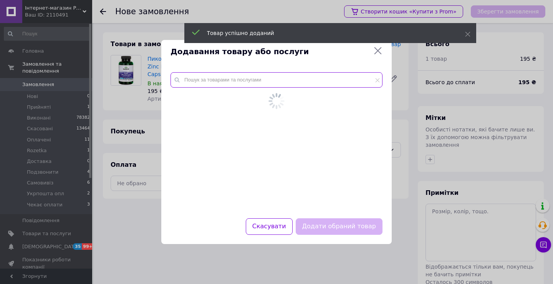
click at [273, 88] on input "text" at bounding box center [277, 79] width 212 height 15
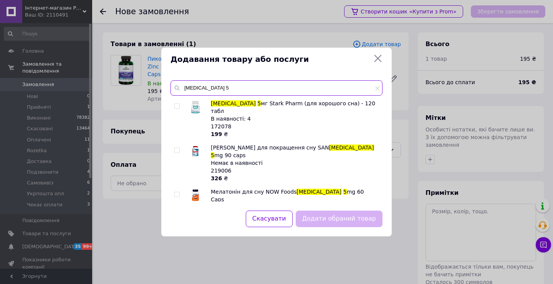
type input "melatonin 5"
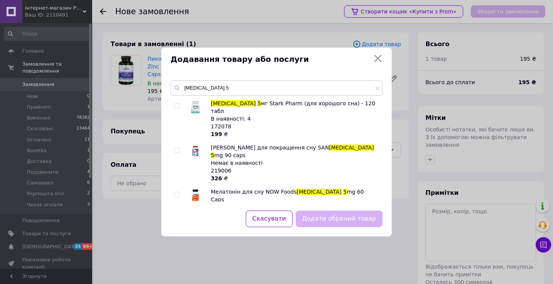
click at [177, 106] on input "checkbox" at bounding box center [176, 106] width 5 height 5
checkbox input "true"
click at [348, 220] on button "Додати обраний товар" at bounding box center [339, 218] width 87 height 17
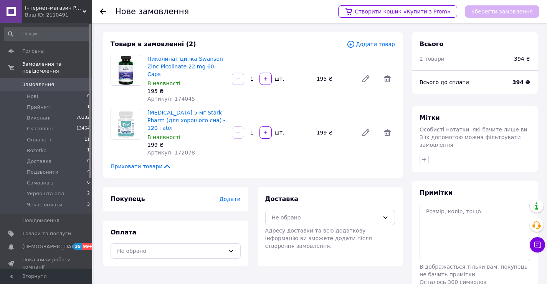
click at [377, 43] on span "Додати товар" at bounding box center [371, 44] width 48 height 8
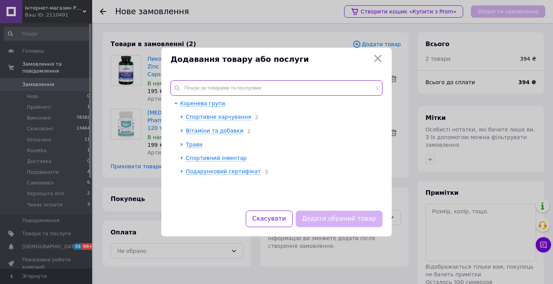
click at [311, 88] on input "text" at bounding box center [277, 87] width 212 height 15
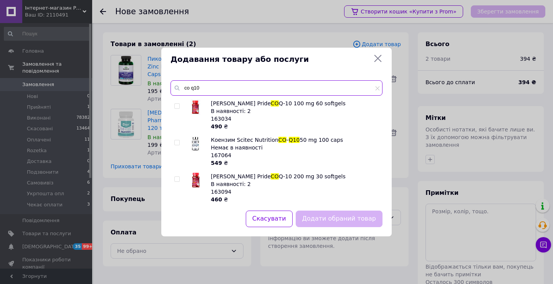
click at [211, 84] on input "co q10" at bounding box center [277, 87] width 212 height 15
type input "174125"
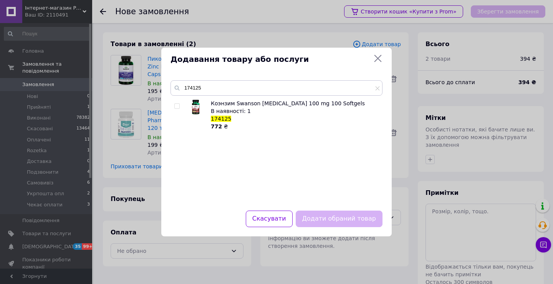
click at [175, 104] on input "checkbox" at bounding box center [176, 106] width 5 height 5
checkbox input "true"
click at [327, 219] on button "Додати обраний товар" at bounding box center [339, 218] width 87 height 17
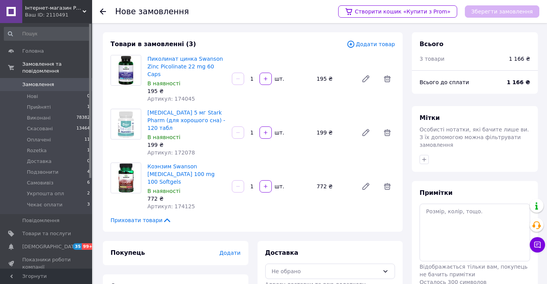
click at [183, 203] on span "Артикул: 174125" at bounding box center [171, 206] width 48 height 6
click at [230, 250] on span "Додати" at bounding box center [229, 253] width 21 height 6
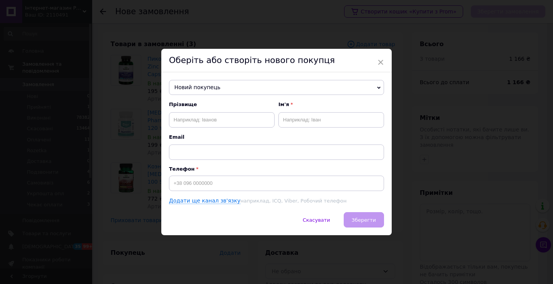
click at [254, 86] on span "Новий покупець" at bounding box center [276, 87] width 215 height 15
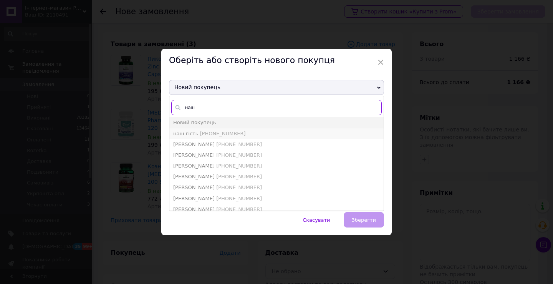
type input "наш"
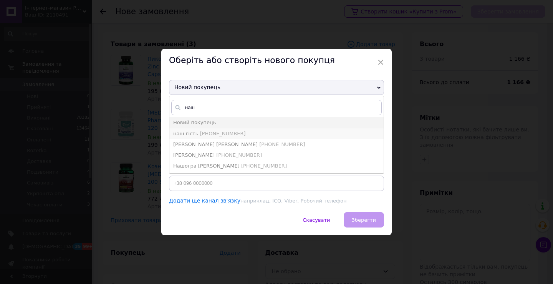
click at [214, 131] on span "+380661181375" at bounding box center [223, 134] width 46 height 6
type input "наш гість"
type input "+380661181375"
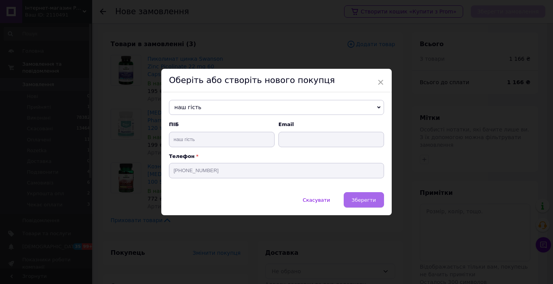
click at [361, 200] on span "Зберегти" at bounding box center [364, 200] width 24 height 6
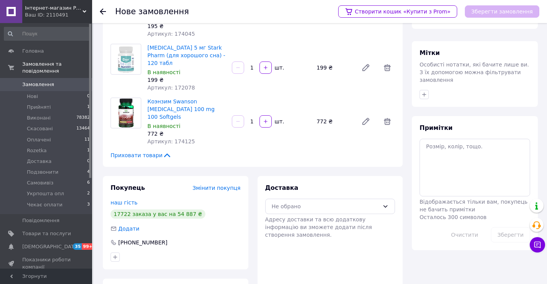
scroll to position [91, 0]
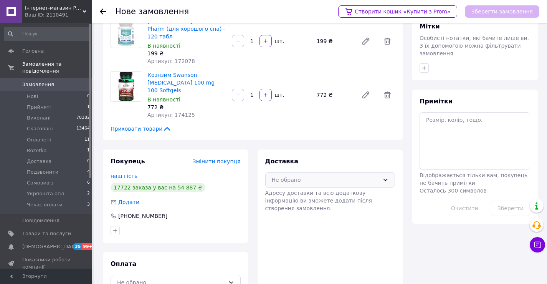
click at [292, 172] on div "Не обрано" at bounding box center [330, 179] width 130 height 15
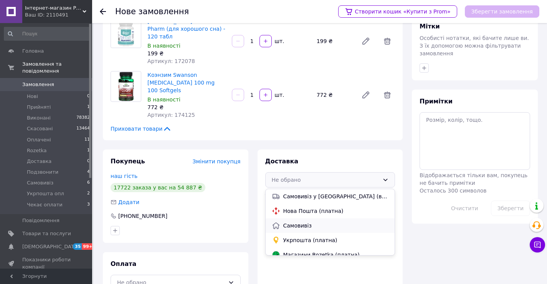
click at [294, 222] on span "Самовивіз" at bounding box center [336, 226] width 106 height 8
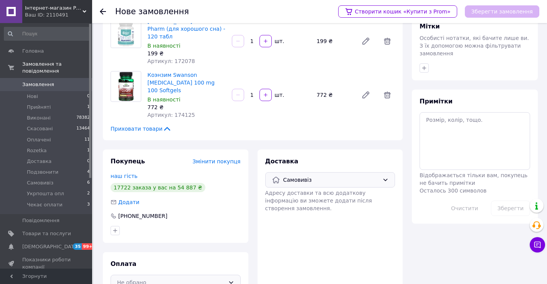
click at [225, 275] on div "Не обрано" at bounding box center [176, 282] width 130 height 15
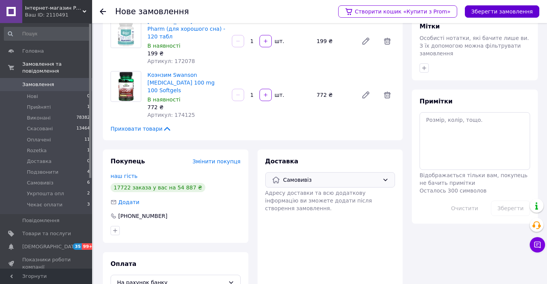
click at [488, 10] on button "Зберегти замовлення" at bounding box center [502, 11] width 75 height 12
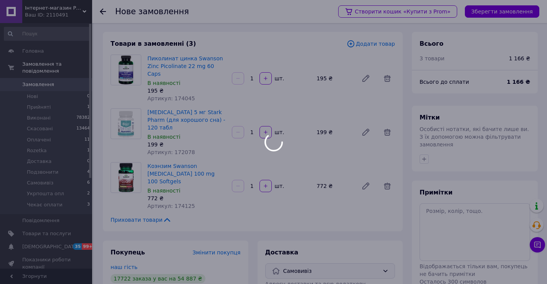
scroll to position [0, 0]
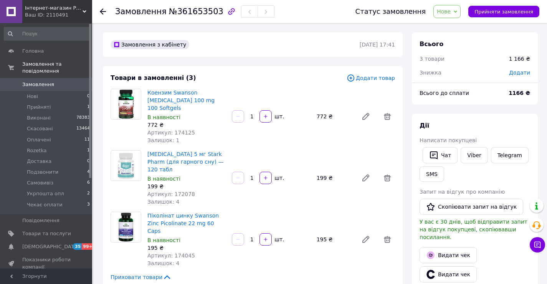
click at [520, 73] on span "Додати" at bounding box center [519, 73] width 21 height 6
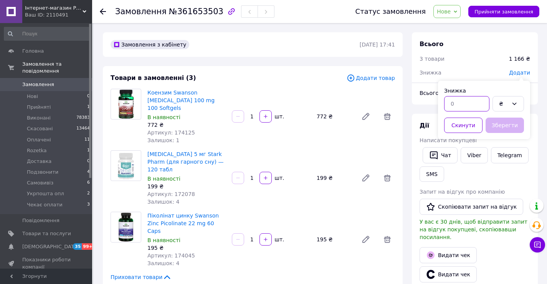
click at [468, 105] on input "text" at bounding box center [466, 103] width 45 height 15
type input "58"
click at [493, 124] on button "Зберегти" at bounding box center [505, 125] width 38 height 15
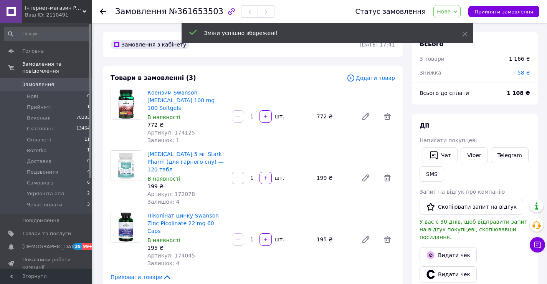
click at [429, 127] on div "Дії" at bounding box center [475, 125] width 111 height 9
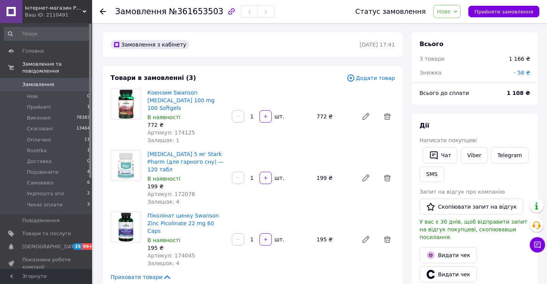
click at [528, 72] on span "- 58 ₴" at bounding box center [522, 73] width 17 height 6
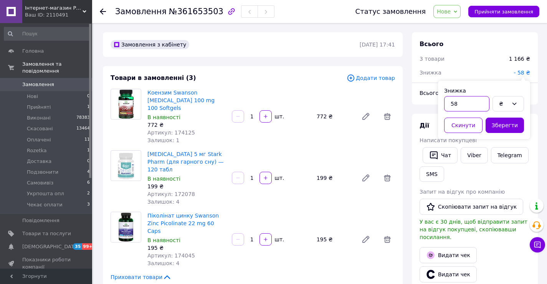
click at [478, 104] on input "58" at bounding box center [466, 103] width 45 height 15
type input "59"
click at [499, 127] on button "Зберегти" at bounding box center [505, 125] width 38 height 15
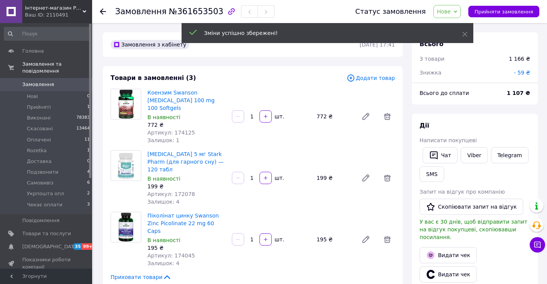
click at [524, 72] on span "- 59 ₴" at bounding box center [522, 73] width 17 height 6
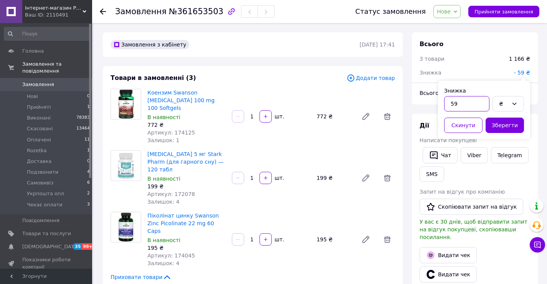
click at [482, 100] on input "59" at bounding box center [466, 103] width 45 height 15
type input "58"
click at [499, 125] on button "Зберегти" at bounding box center [505, 125] width 38 height 15
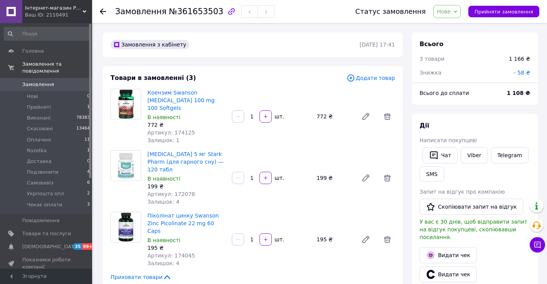
click at [451, 14] on span "Нове" at bounding box center [444, 11] width 14 height 6
click at [458, 38] on li "Виконано" at bounding box center [456, 39] width 45 height 12
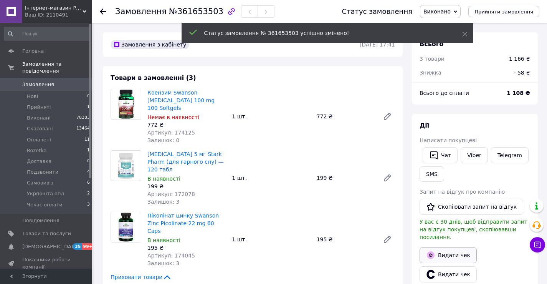
click at [453, 247] on button "Видати чек" at bounding box center [448, 255] width 57 height 16
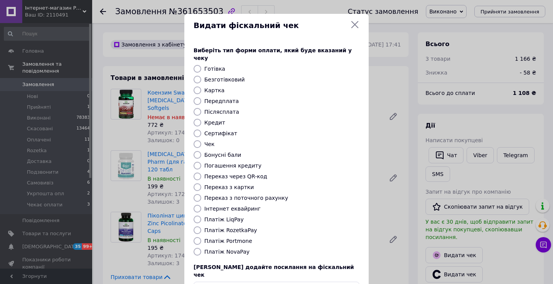
click at [212, 87] on label "Картка" at bounding box center [214, 90] width 20 height 6
click at [201, 86] on input "Картка" at bounding box center [198, 90] width 8 height 8
radio input "true"
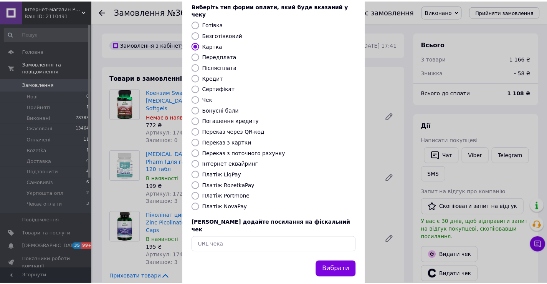
scroll to position [46, 0]
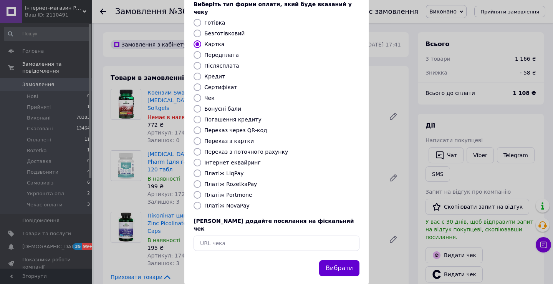
click at [334, 260] on button "Вибрати" at bounding box center [339, 268] width 40 height 17
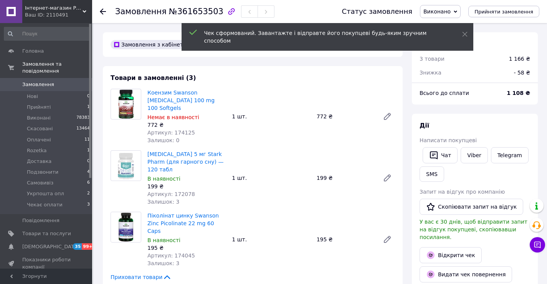
click at [177, 129] on span "Артикул: 174125" at bounding box center [171, 132] width 48 height 6
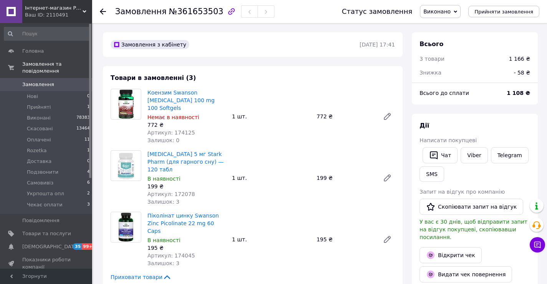
click at [179, 191] on span "Артикул: 172078" at bounding box center [171, 194] width 48 height 6
click at [178, 252] on span "Артикул: 174045" at bounding box center [171, 255] width 48 height 6
click at [289, 173] on div "Melatonin 5 мг Stark Pharm (для гарного сну) — 120 табл В наявності 199 ₴ Артик…" at bounding box center [271, 178] width 254 height 58
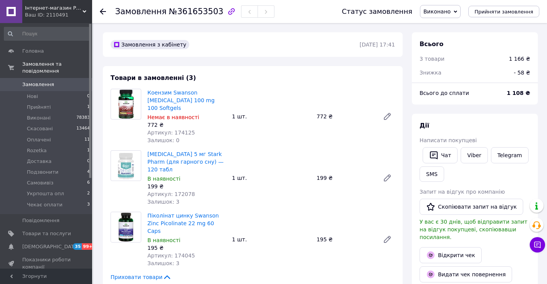
click at [60, 81] on span "Замовлення" at bounding box center [46, 84] width 49 height 7
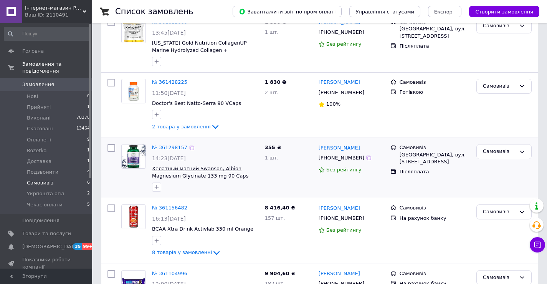
scroll to position [115, 0]
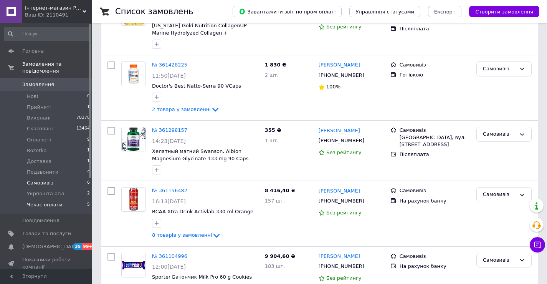
click at [56, 201] on span "Чекає оплати" at bounding box center [45, 204] width 36 height 7
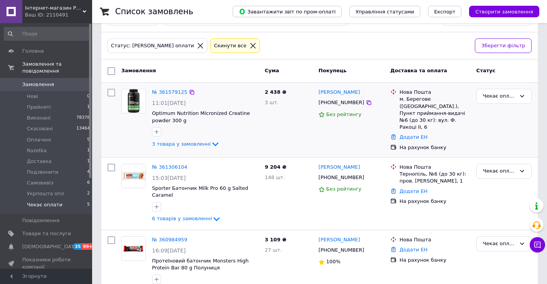
scroll to position [38, 0]
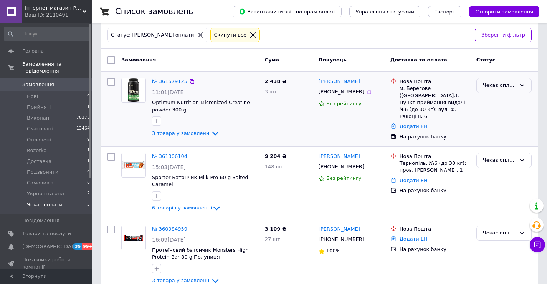
click at [489, 87] on div "Чекає оплати" at bounding box center [499, 85] width 33 height 8
click at [499, 130] on li "Скасовано" at bounding box center [504, 130] width 55 height 14
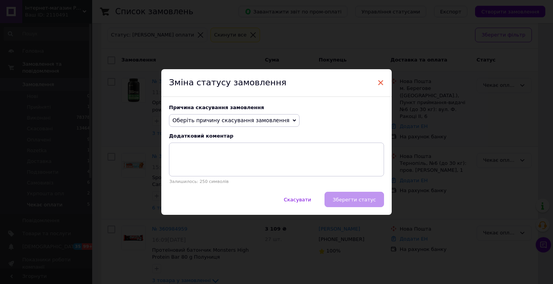
click at [379, 79] on span "×" at bounding box center [380, 82] width 7 height 13
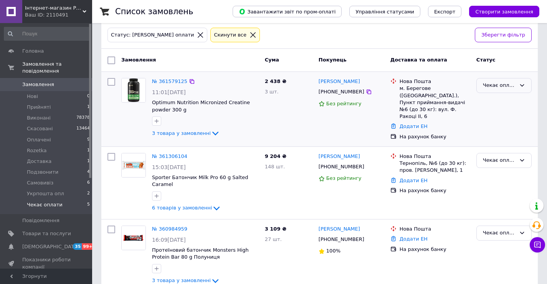
click at [494, 84] on div "Чекає оплати" at bounding box center [499, 85] width 33 height 8
click at [500, 141] on li "Оплачено" at bounding box center [504, 143] width 55 height 14
click at [189, 130] on div "3 товара у замовленні" at bounding box center [205, 133] width 107 height 9
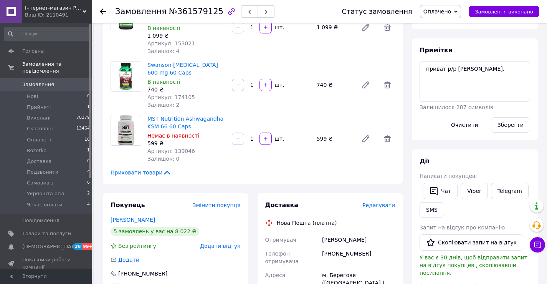
scroll to position [77, 0]
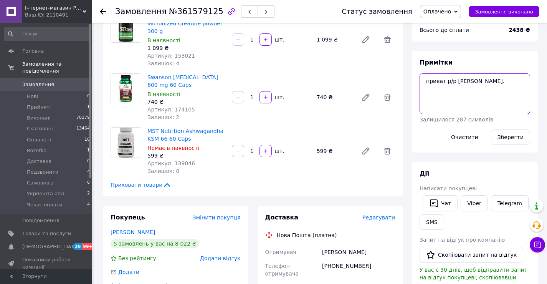
click at [458, 80] on textarea "приват р/р [PERSON_NAME]." at bounding box center [475, 93] width 111 height 41
type textarea "приват р/р [PERSON_NAME]."
click at [503, 141] on button "Зберегти" at bounding box center [510, 136] width 39 height 15
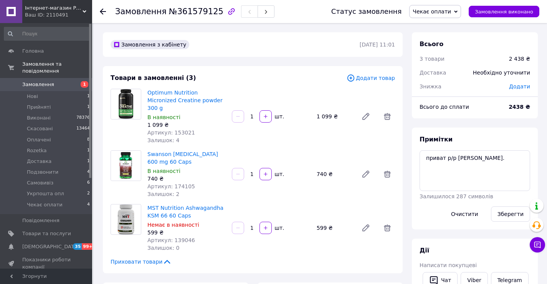
click at [181, 129] on span "Артикул: 153021" at bounding box center [171, 132] width 48 height 6
copy span "153021"
click at [182, 183] on span "Артикул: 174105" at bounding box center [171, 186] width 48 height 6
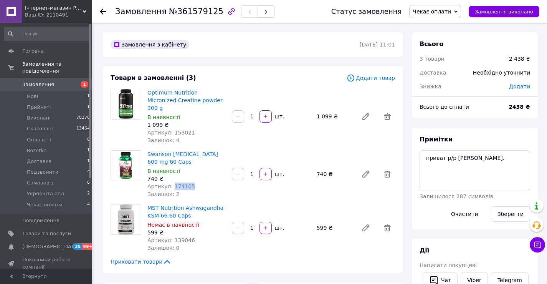
copy span "174105"
click at [180, 237] on span "Артикул: 139046" at bounding box center [171, 240] width 48 height 6
copy span "139046"
click at [189, 136] on div "Залишок: 4" at bounding box center [186, 140] width 78 height 8
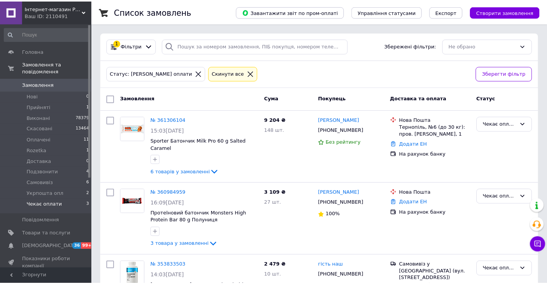
scroll to position [38, 0]
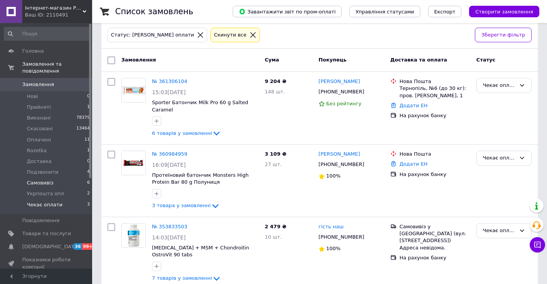
click at [53, 177] on li "Самовивіз 6" at bounding box center [47, 182] width 94 height 11
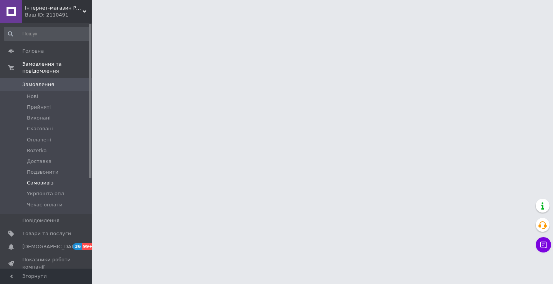
click at [47, 179] on span "Самовивіз" at bounding box center [40, 182] width 26 height 7
click at [48, 179] on span "Самовивіз" at bounding box center [40, 182] width 26 height 7
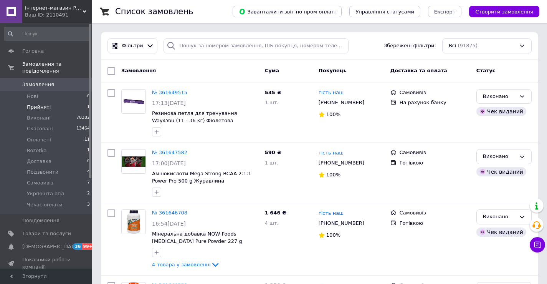
click at [41, 104] on span "Прийняті" at bounding box center [39, 107] width 24 height 7
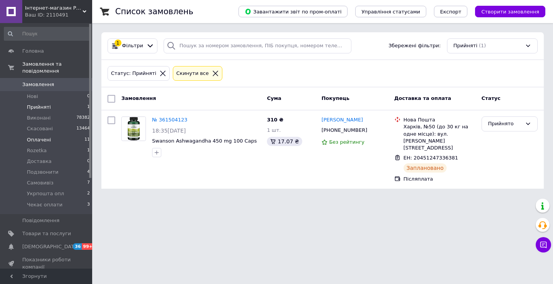
click at [70, 134] on li "Оплачені 11" at bounding box center [47, 139] width 94 height 11
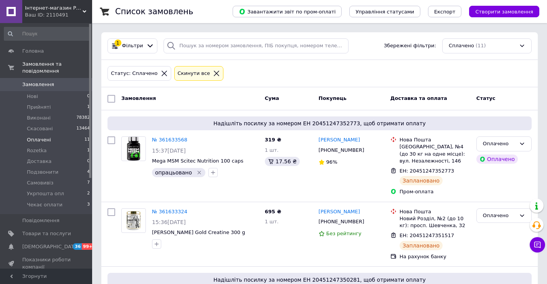
scroll to position [38, 0]
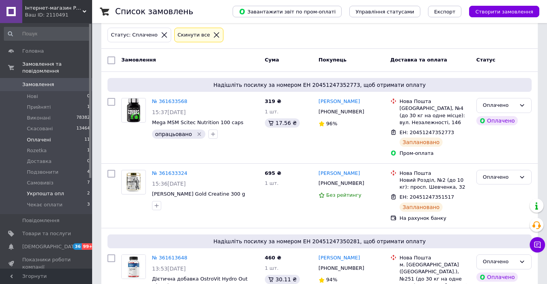
click at [63, 188] on li "Укрпошта опл 2" at bounding box center [47, 193] width 94 height 11
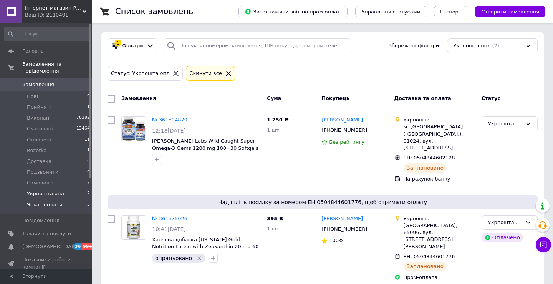
click at [55, 201] on li "Чекає оплати 3" at bounding box center [47, 206] width 94 height 15
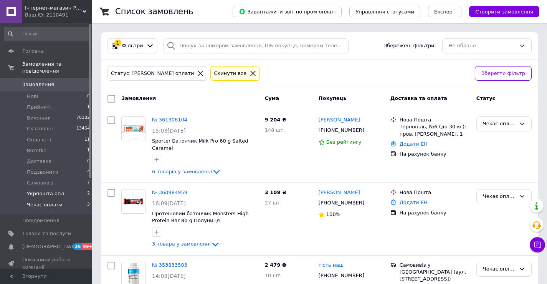
click at [66, 188] on li "Укрпошта опл 2" at bounding box center [47, 193] width 94 height 11
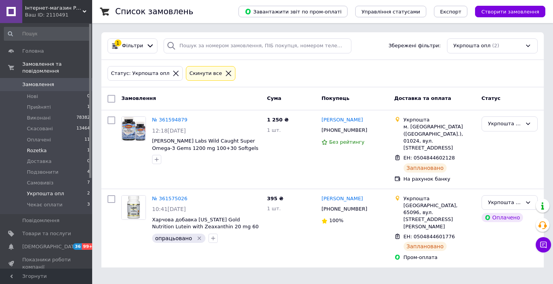
click at [57, 145] on li "Rozetka 1" at bounding box center [47, 150] width 94 height 11
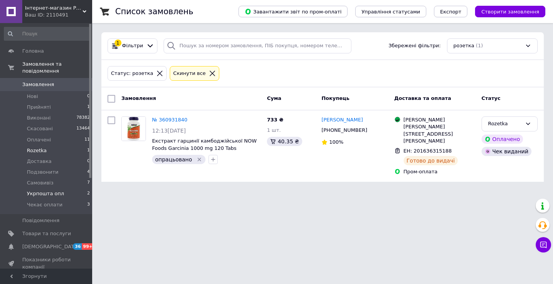
click at [57, 190] on span "Укрпошта опл" at bounding box center [45, 193] width 37 height 7
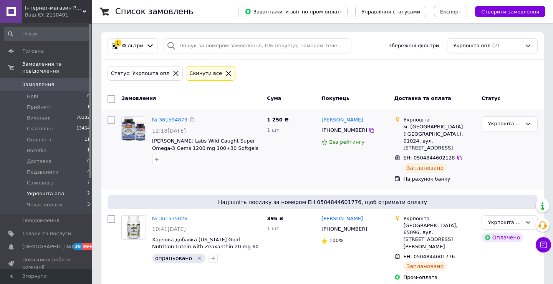
click at [509, 145] on div "Укрпошта опл" at bounding box center [510, 149] width 62 height 72
click at [51, 203] on li "Чекає оплати 3" at bounding box center [47, 206] width 94 height 15
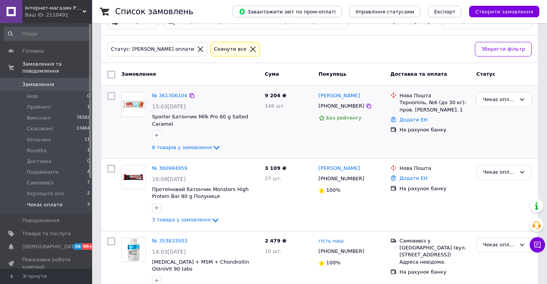
scroll to position [46, 0]
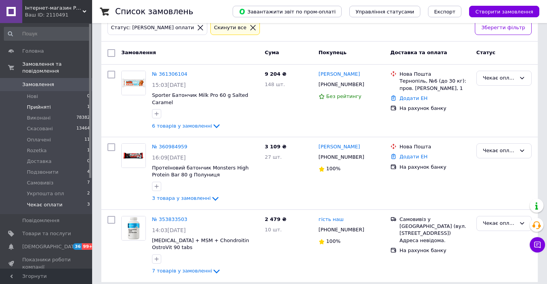
click at [49, 102] on li "Прийняті 1" at bounding box center [47, 107] width 94 height 11
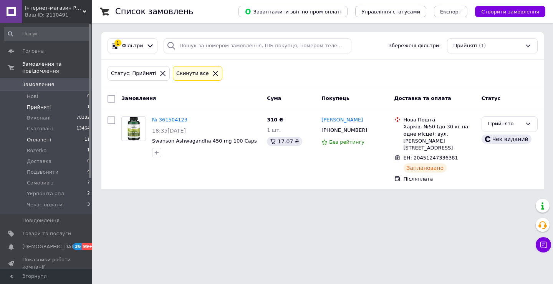
click at [50, 134] on li "Оплачені 11" at bounding box center [47, 139] width 94 height 11
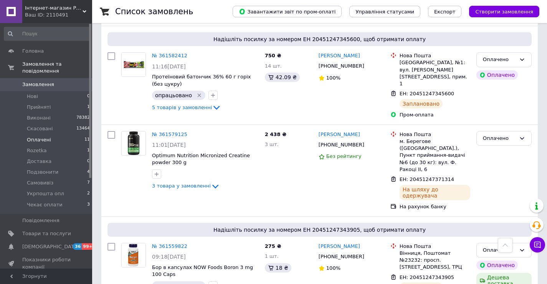
scroll to position [499, 0]
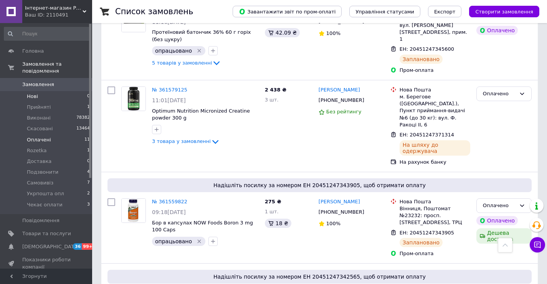
click at [59, 91] on li "Нові 0" at bounding box center [47, 96] width 94 height 11
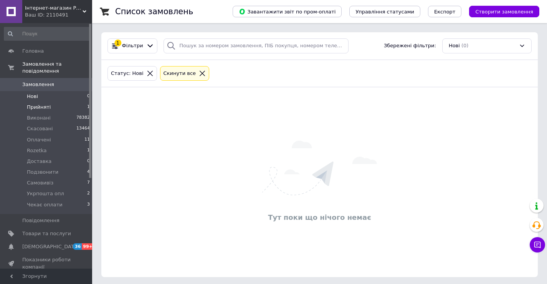
click at [54, 102] on li "Прийняті 1" at bounding box center [47, 107] width 94 height 11
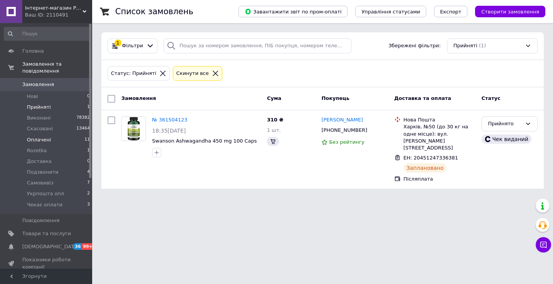
click at [75, 134] on li "Оплачені 11" at bounding box center [47, 139] width 94 height 11
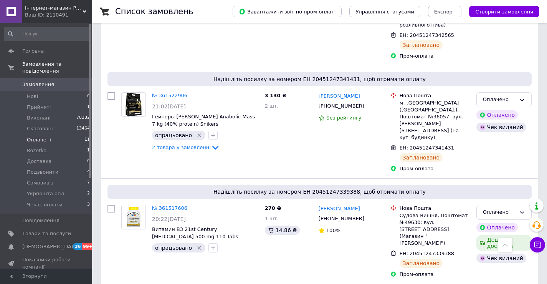
scroll to position [827, 0]
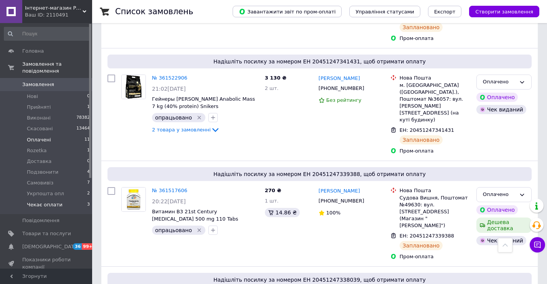
click at [60, 199] on li "Чекає оплати 3" at bounding box center [47, 206] width 94 height 15
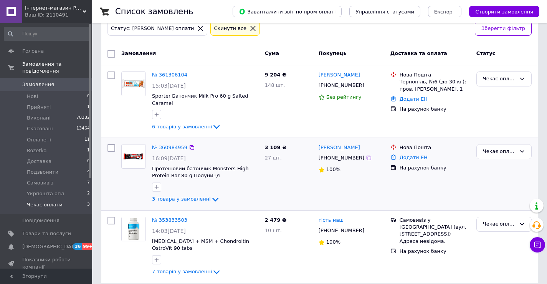
scroll to position [46, 0]
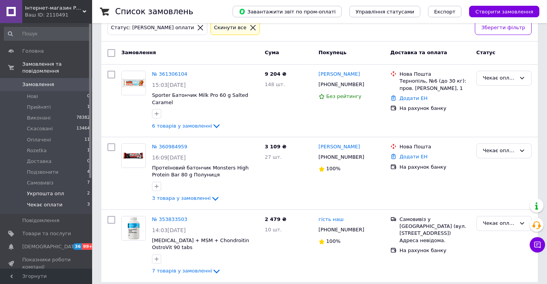
click at [73, 188] on li "Укрпошта опл 2" at bounding box center [47, 193] width 94 height 11
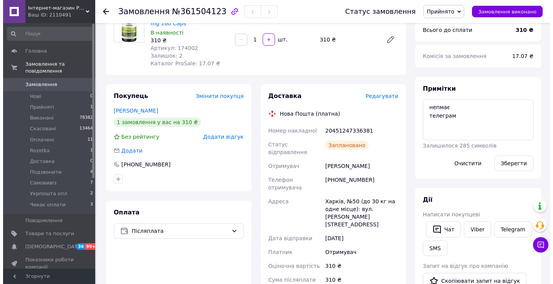
scroll to position [154, 0]
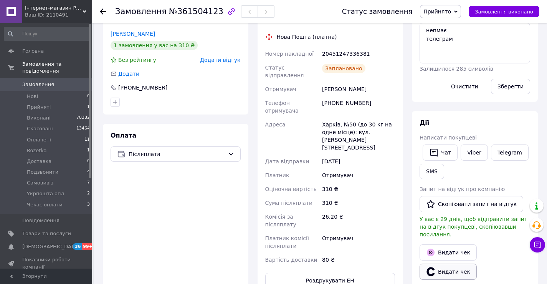
click at [451, 265] on button "Видати чек" at bounding box center [448, 271] width 57 height 16
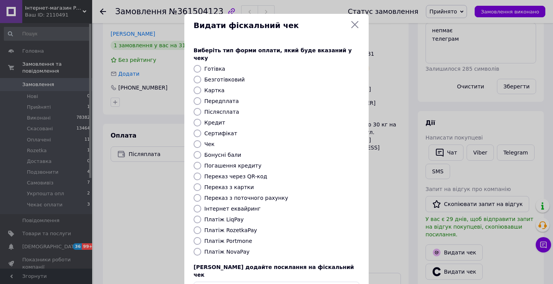
click at [229, 248] on label "Платіж NovaPay" at bounding box center [226, 251] width 45 height 6
click at [201, 248] on input "Платіж NovaPay" at bounding box center [198, 252] width 8 height 8
radio input "true"
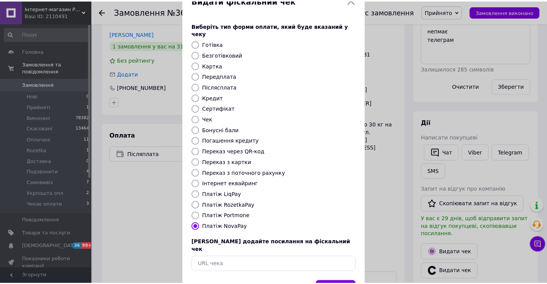
scroll to position [46, 0]
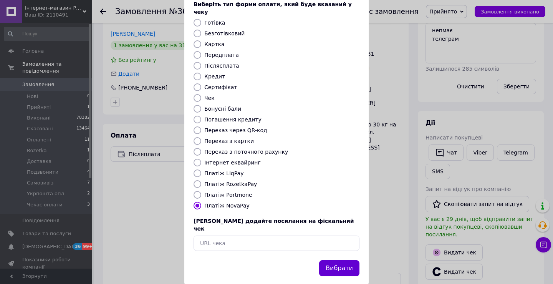
click at [335, 260] on button "Вибрати" at bounding box center [339, 268] width 40 height 17
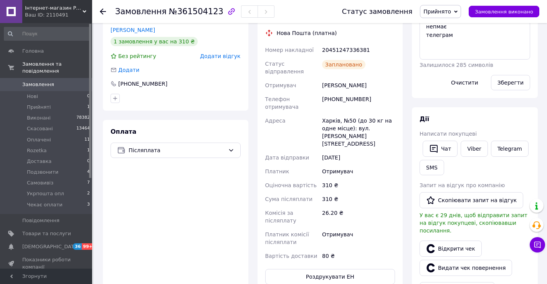
scroll to position [192, 0]
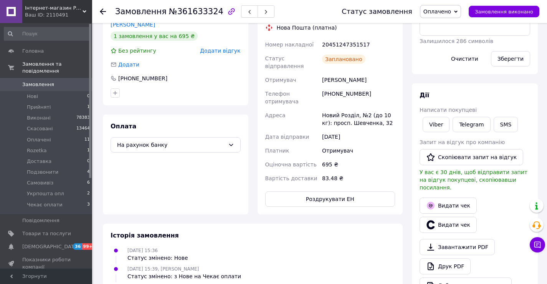
scroll to position [192, 0]
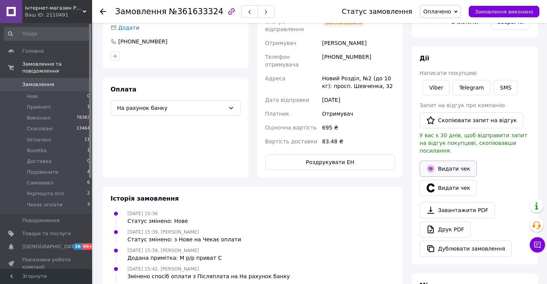
click at [434, 165] on icon "button" at bounding box center [431, 169] width 8 height 8
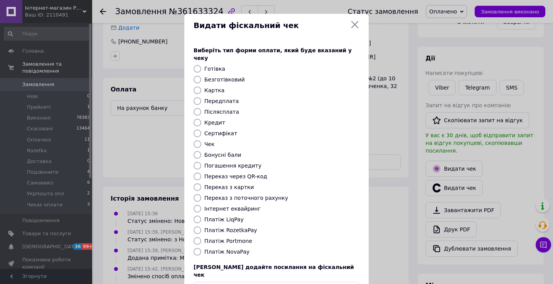
click at [378, 121] on div "Видати фіскальний чек Виберіть тип форми оплати, який буде вказаний у чеку Готі…" at bounding box center [276, 172] width 553 height 345
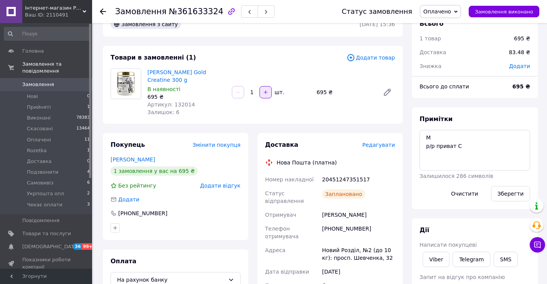
scroll to position [0, 0]
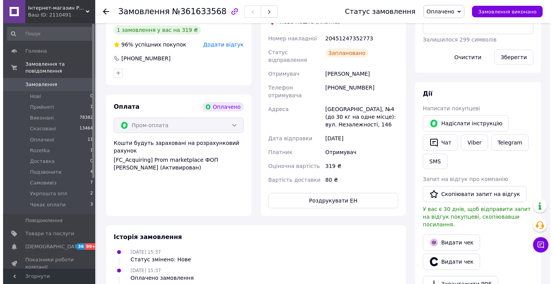
scroll to position [230, 0]
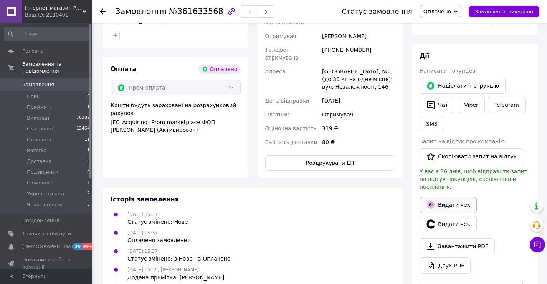
click at [444, 197] on button "Видати чек" at bounding box center [448, 205] width 57 height 16
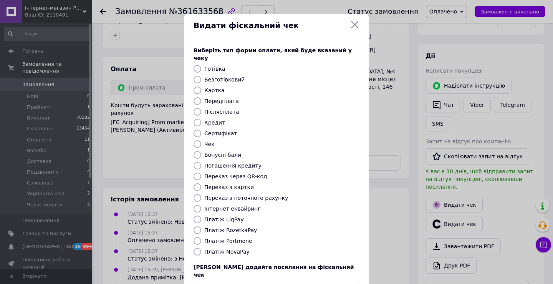
click at [226, 205] on label "Інтернет еквайринг" at bounding box center [232, 208] width 56 height 6
click at [201, 205] on input "Інтернет еквайринг" at bounding box center [198, 209] width 8 height 8
radio input "true"
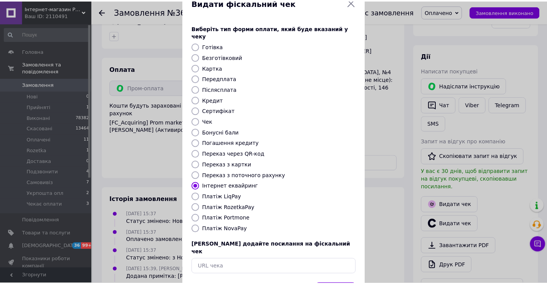
scroll to position [46, 0]
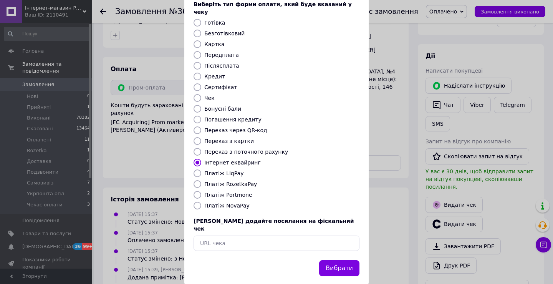
click at [344, 260] on button "Вибрати" at bounding box center [339, 268] width 40 height 17
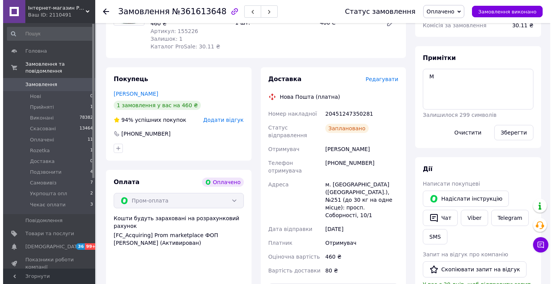
scroll to position [192, 0]
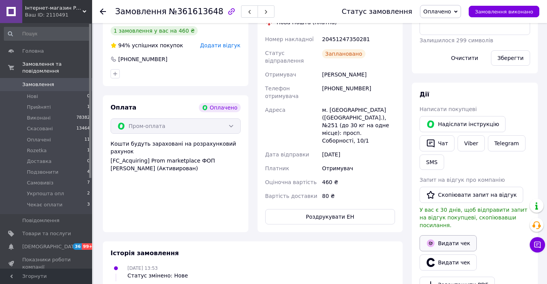
click at [445, 235] on button "Видати чек" at bounding box center [448, 243] width 57 height 16
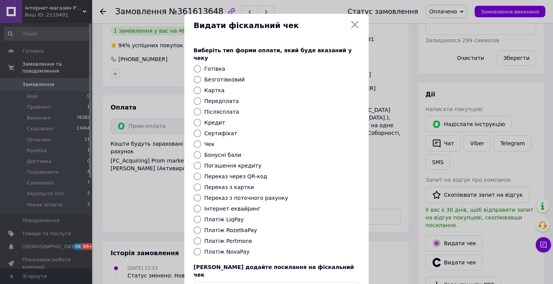
click at [234, 205] on label "Інтернет еквайринг" at bounding box center [232, 208] width 56 height 6
click at [201, 205] on input "Інтернет еквайринг" at bounding box center [198, 209] width 8 height 8
radio input "true"
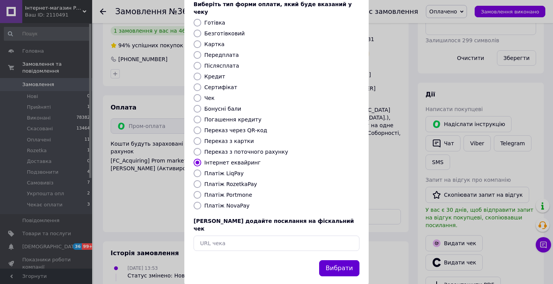
click at [335, 260] on button "Вибрати" at bounding box center [339, 268] width 40 height 17
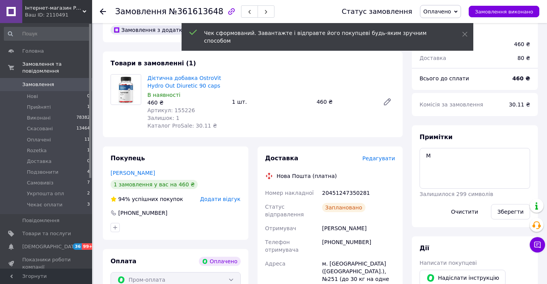
scroll to position [0, 0]
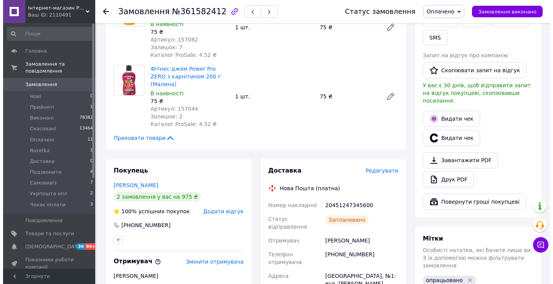
scroll to position [307, 0]
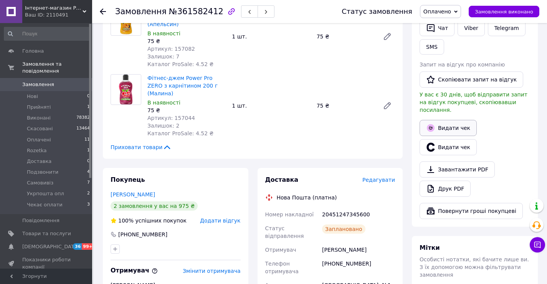
click at [454, 120] on button "Видати чек" at bounding box center [448, 128] width 57 height 16
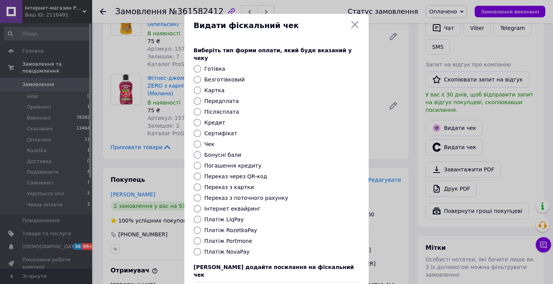
click at [217, 205] on label "Інтернет еквайринг" at bounding box center [232, 208] width 56 height 6
click at [201, 205] on input "Інтернет еквайринг" at bounding box center [198, 209] width 8 height 8
radio input "true"
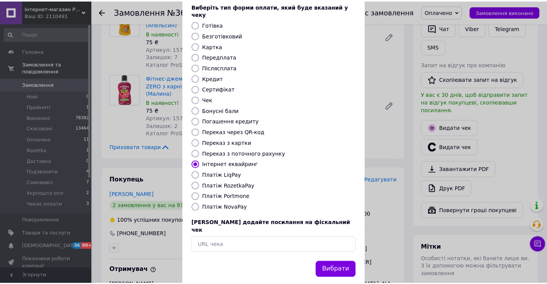
scroll to position [46, 0]
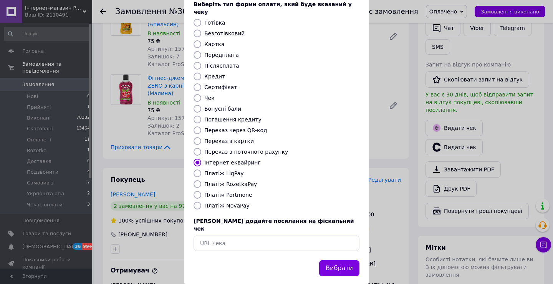
click at [333, 260] on button "Вибрати" at bounding box center [339, 268] width 40 height 17
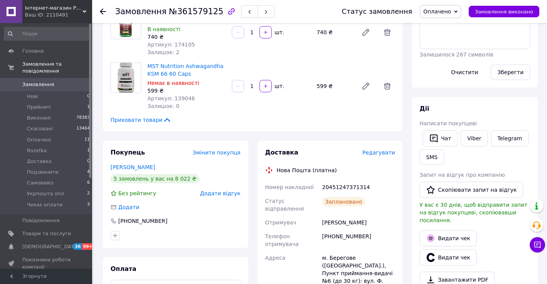
scroll to position [115, 0]
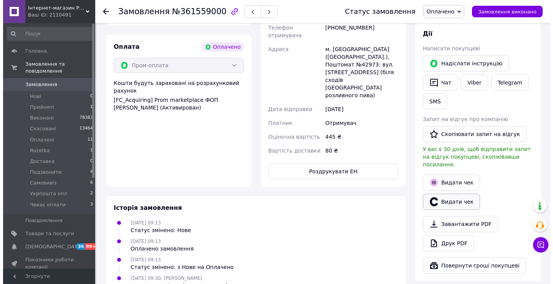
scroll to position [269, 0]
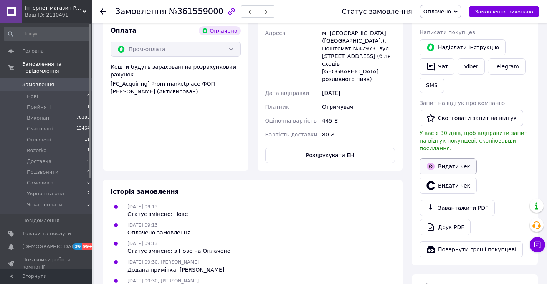
click at [451, 160] on button "Видати чек" at bounding box center [448, 166] width 57 height 16
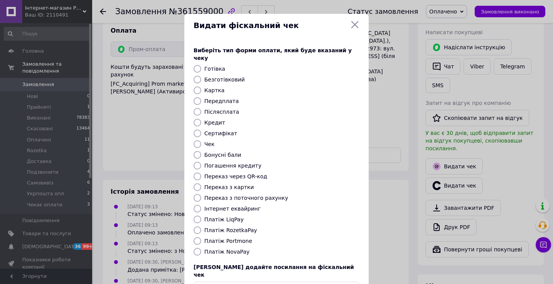
click at [232, 205] on label "Інтернет еквайринг" at bounding box center [232, 208] width 56 height 6
click at [201, 205] on input "Інтернет еквайринг" at bounding box center [198, 209] width 8 height 8
radio input "true"
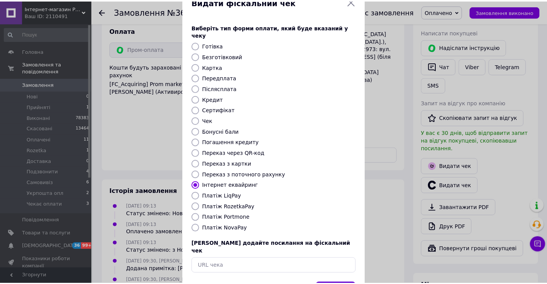
scroll to position [46, 0]
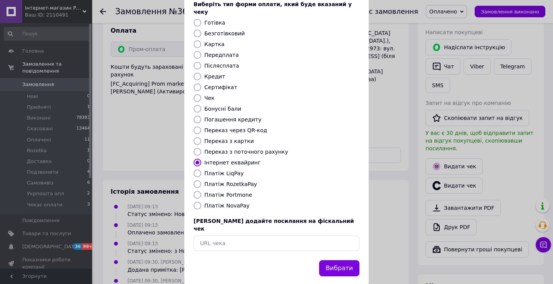
click at [347, 260] on button "Вибрати" at bounding box center [339, 268] width 40 height 17
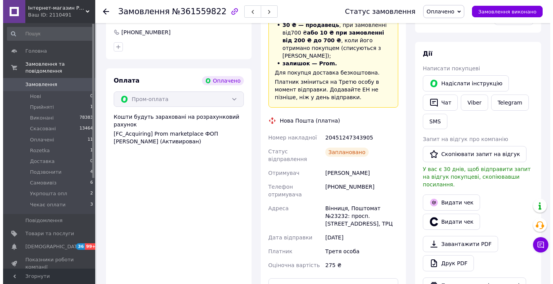
scroll to position [230, 0]
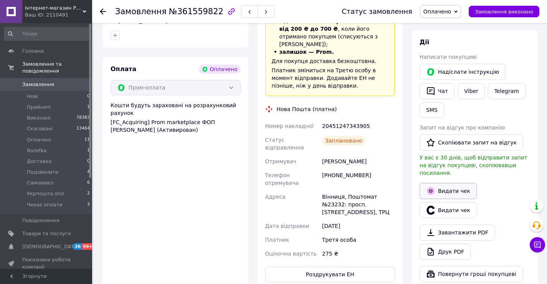
click at [452, 183] on button "Видати чек" at bounding box center [448, 191] width 57 height 16
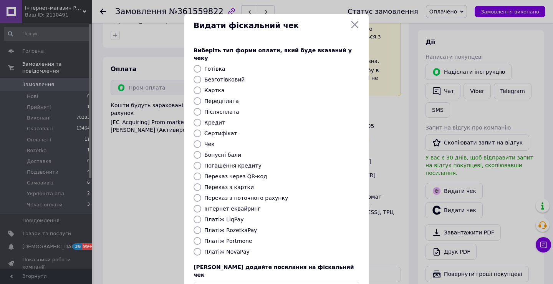
click at [233, 205] on label "Інтернет еквайринг" at bounding box center [232, 208] width 56 height 6
click at [201, 205] on input "Інтернет еквайринг" at bounding box center [198, 209] width 8 height 8
radio input "true"
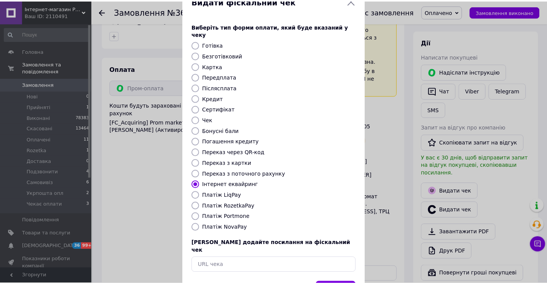
scroll to position [46, 0]
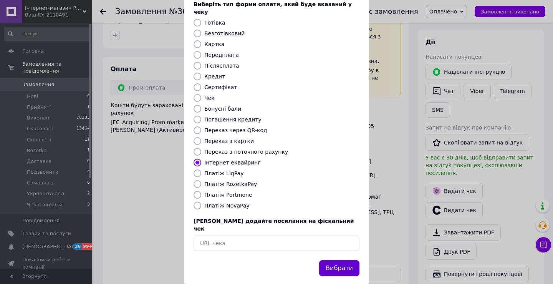
click at [344, 260] on button "Вибрати" at bounding box center [339, 268] width 40 height 17
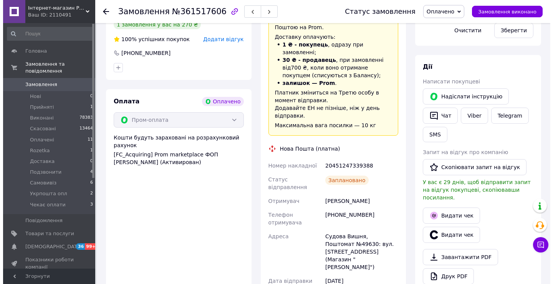
scroll to position [230, 0]
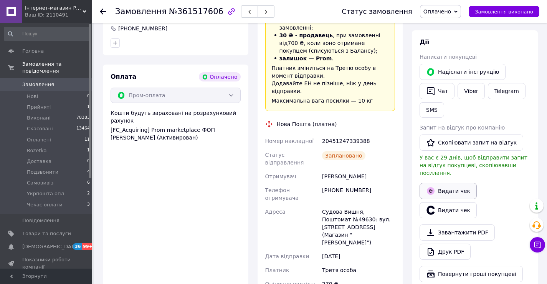
click at [446, 183] on button "Видати чек" at bounding box center [448, 191] width 57 height 16
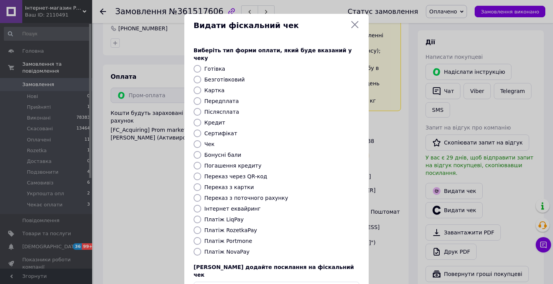
drag, startPoint x: 241, startPoint y: 199, endPoint x: 262, endPoint y: 197, distance: 20.9
click at [240, 205] on label "Інтернет еквайринг" at bounding box center [232, 208] width 56 height 6
click at [201, 205] on input "Інтернет еквайринг" at bounding box center [198, 209] width 8 height 8
radio input "true"
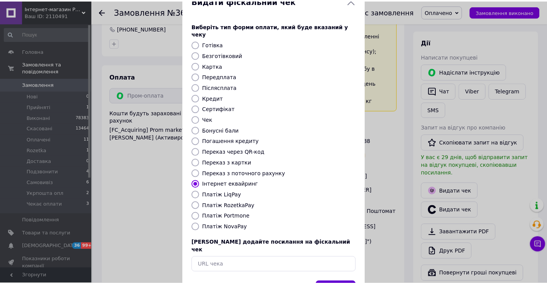
scroll to position [46, 0]
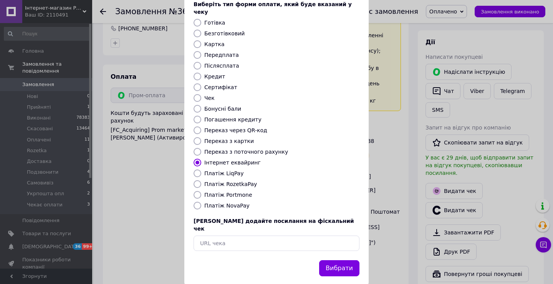
drag, startPoint x: 335, startPoint y: 257, endPoint x: 333, endPoint y: 251, distance: 5.5
click at [335, 260] on button "Вибрати" at bounding box center [339, 268] width 40 height 17
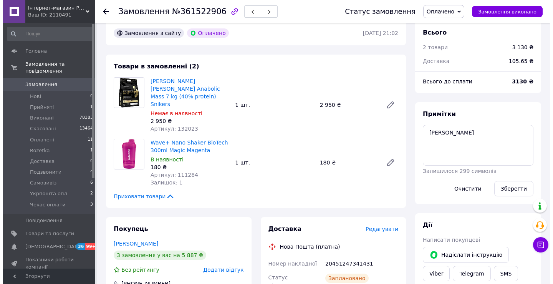
scroll to position [230, 0]
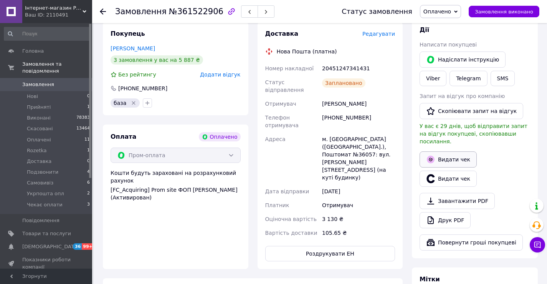
click at [455, 152] on button "Видати чек" at bounding box center [448, 159] width 57 height 16
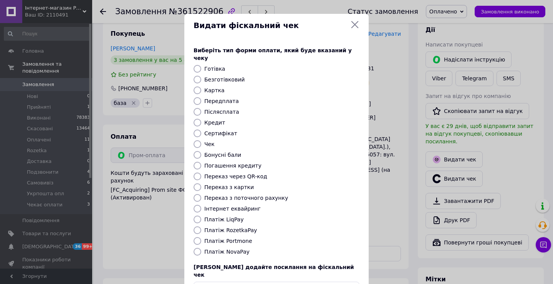
click at [222, 205] on label "Інтернет еквайринг" at bounding box center [232, 208] width 56 height 6
click at [201, 205] on input "Інтернет еквайринг" at bounding box center [198, 209] width 8 height 8
radio input "true"
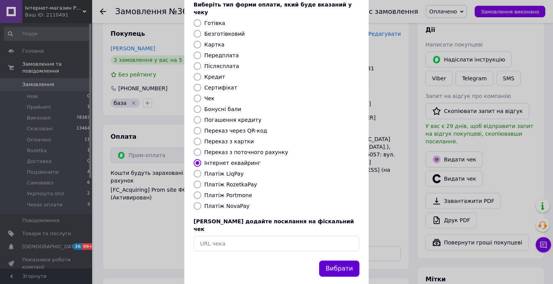
scroll to position [46, 0]
click at [343, 260] on button "Вибрати" at bounding box center [339, 268] width 40 height 17
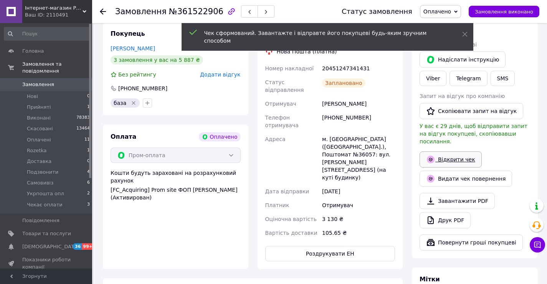
click at [451, 151] on link "Відкрити чек" at bounding box center [451, 159] width 62 height 16
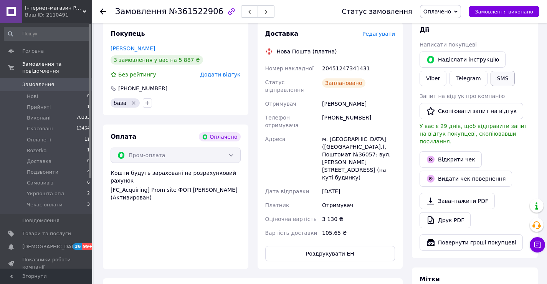
click at [491, 76] on button "SMS" at bounding box center [503, 78] width 25 height 15
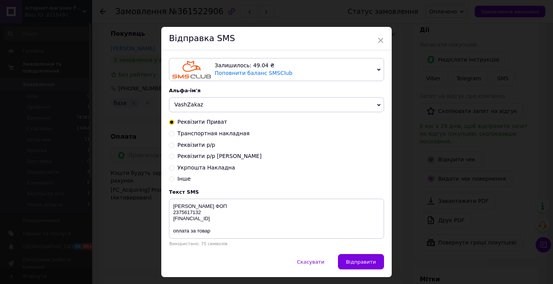
click at [176, 179] on div "Інше" at bounding box center [276, 179] width 215 height 8
click at [222, 209] on textarea "МИХАЙЛОВ А.Д. ФОП 2375617132 UA123052990000026009041003037 оплата за товар" at bounding box center [276, 219] width 215 height 40
click at [186, 180] on span "Інше" at bounding box center [183, 179] width 13 height 6
click at [174, 180] on input "Інше" at bounding box center [171, 178] width 5 height 5
radio input "true"
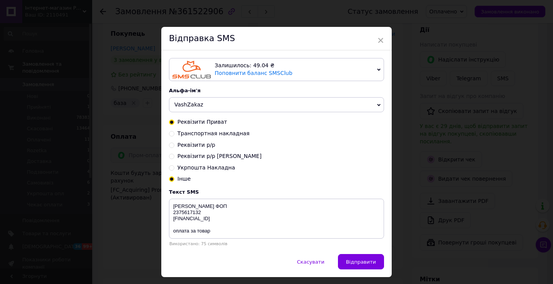
radio input "false"
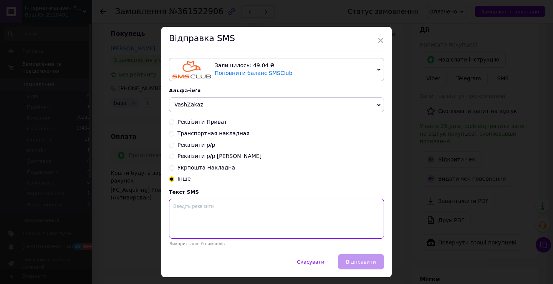
click at [221, 213] on textarea at bounding box center [276, 219] width 215 height 40
paste textarea "https://kasa.vchasno.ua/check-viewer/muJ4VxWXSro"
type textarea "https://kasa.vchasno.ua/check-viewer/muJ4VxWXSro"
click at [356, 260] on span "Відправити" at bounding box center [361, 262] width 30 height 6
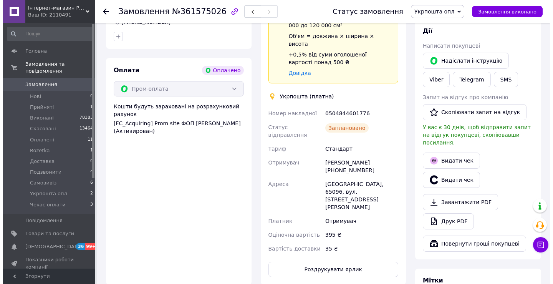
scroll to position [192, 0]
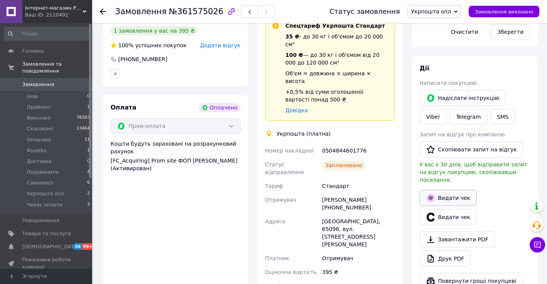
click at [445, 190] on button "Видати чек" at bounding box center [448, 198] width 57 height 16
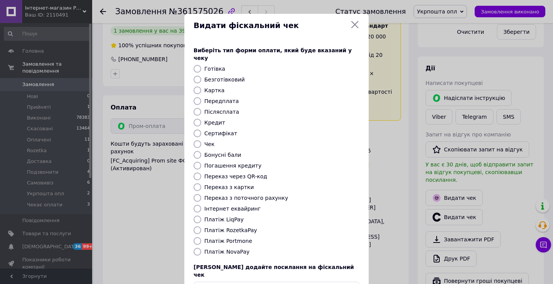
click at [242, 205] on label "Інтернет еквайринг" at bounding box center [232, 208] width 56 height 6
click at [201, 205] on input "Інтернет еквайринг" at bounding box center [198, 209] width 8 height 8
radio input "true"
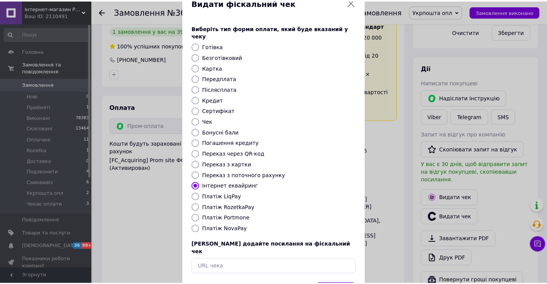
scroll to position [46, 0]
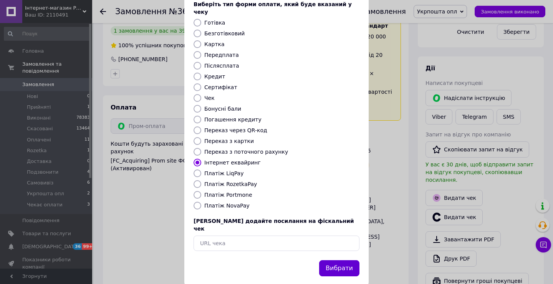
click at [346, 260] on button "Вибрати" at bounding box center [339, 268] width 40 height 17
